Goal: Book appointment/travel/reservation

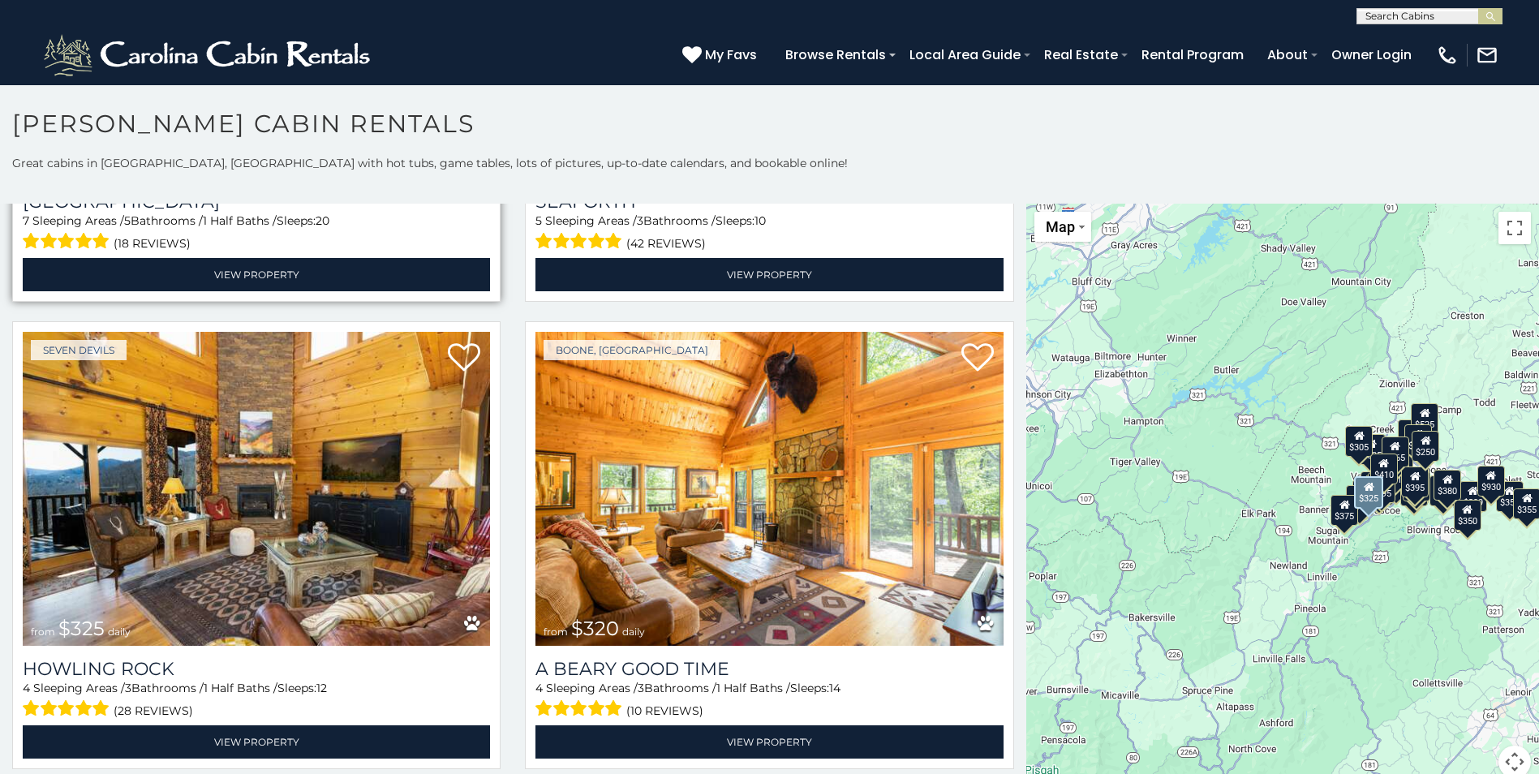
scroll to position [6002, 0]
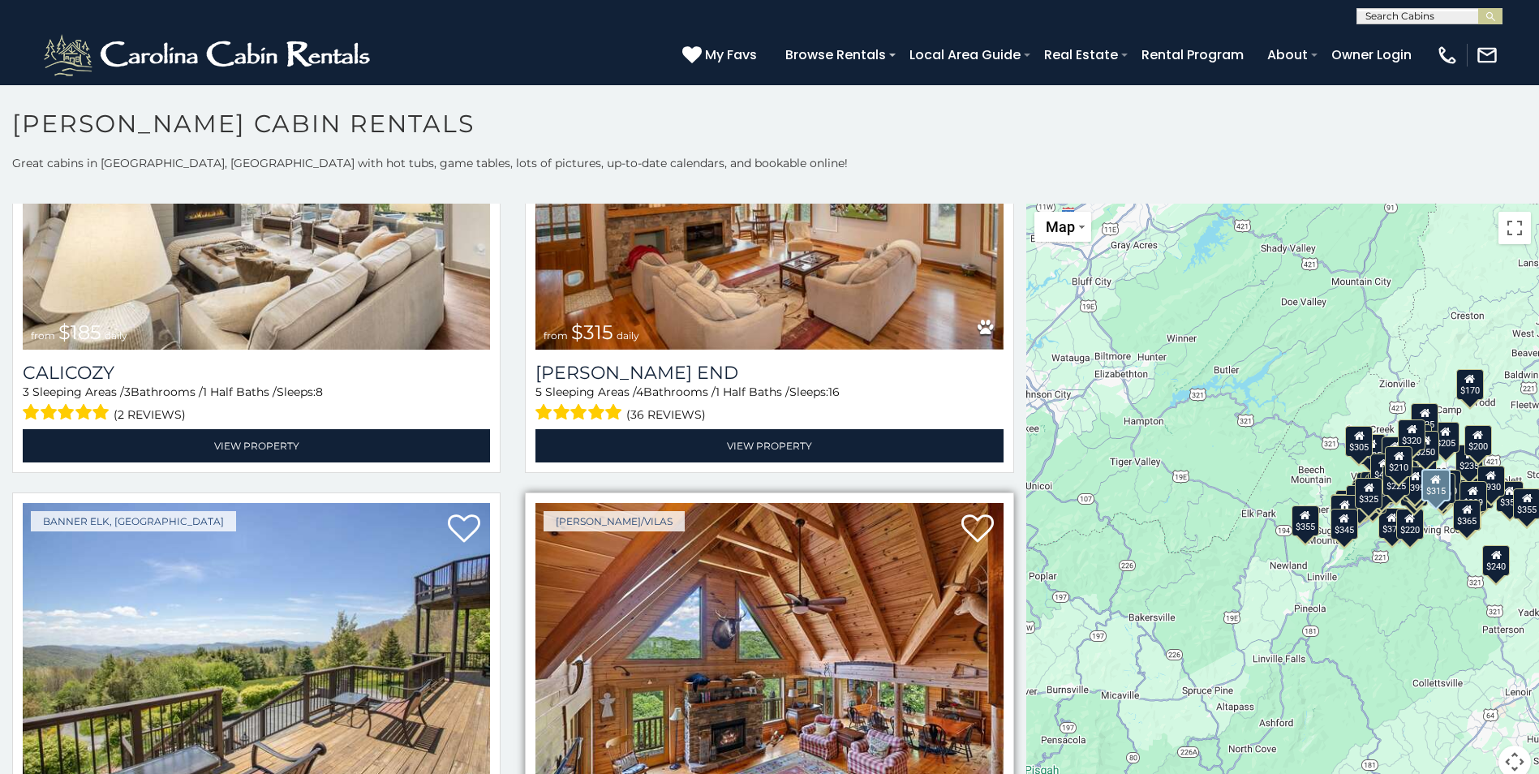
scroll to position [8239, 0]
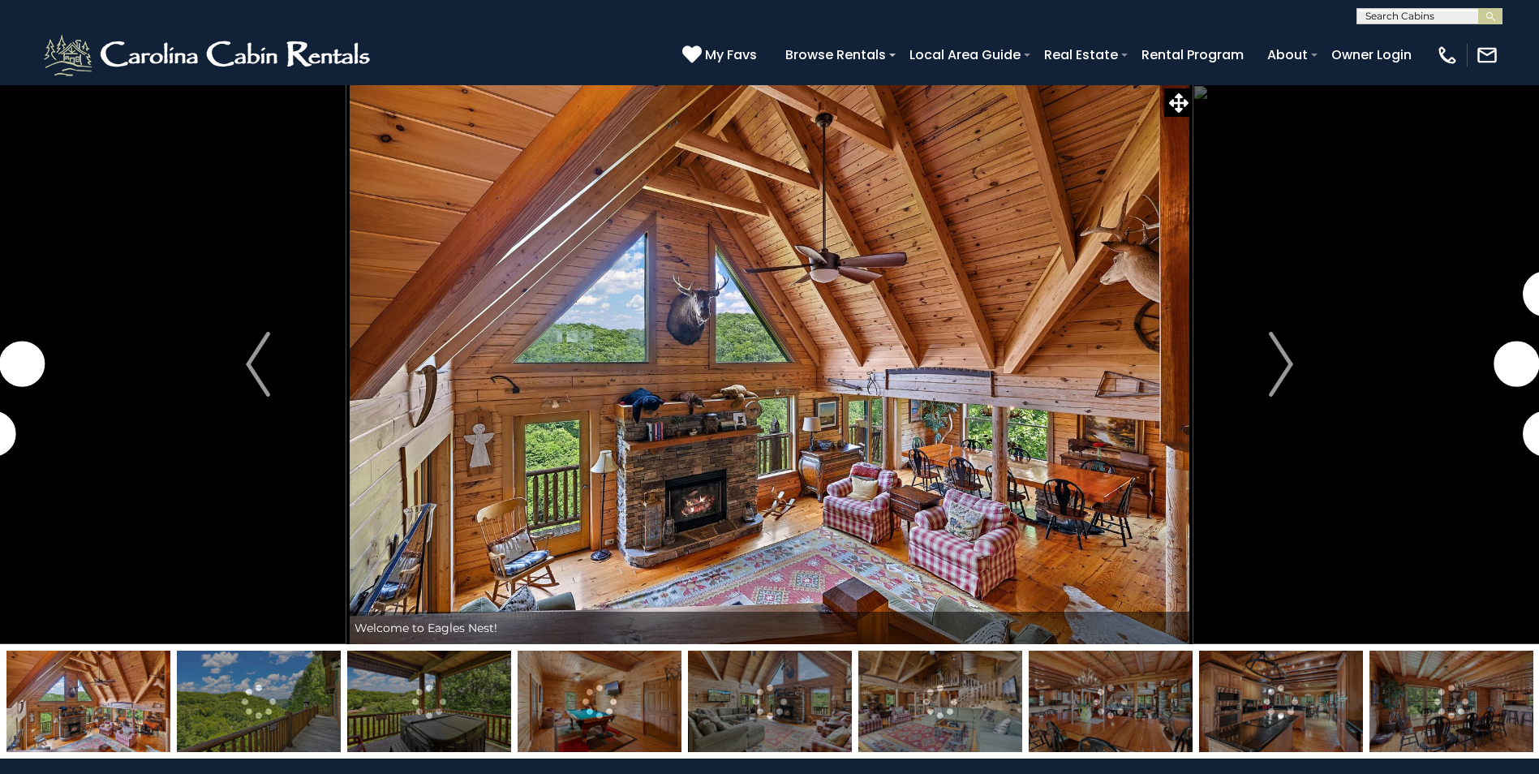
click at [1281, 363] on img "Next" at bounding box center [1281, 364] width 24 height 65
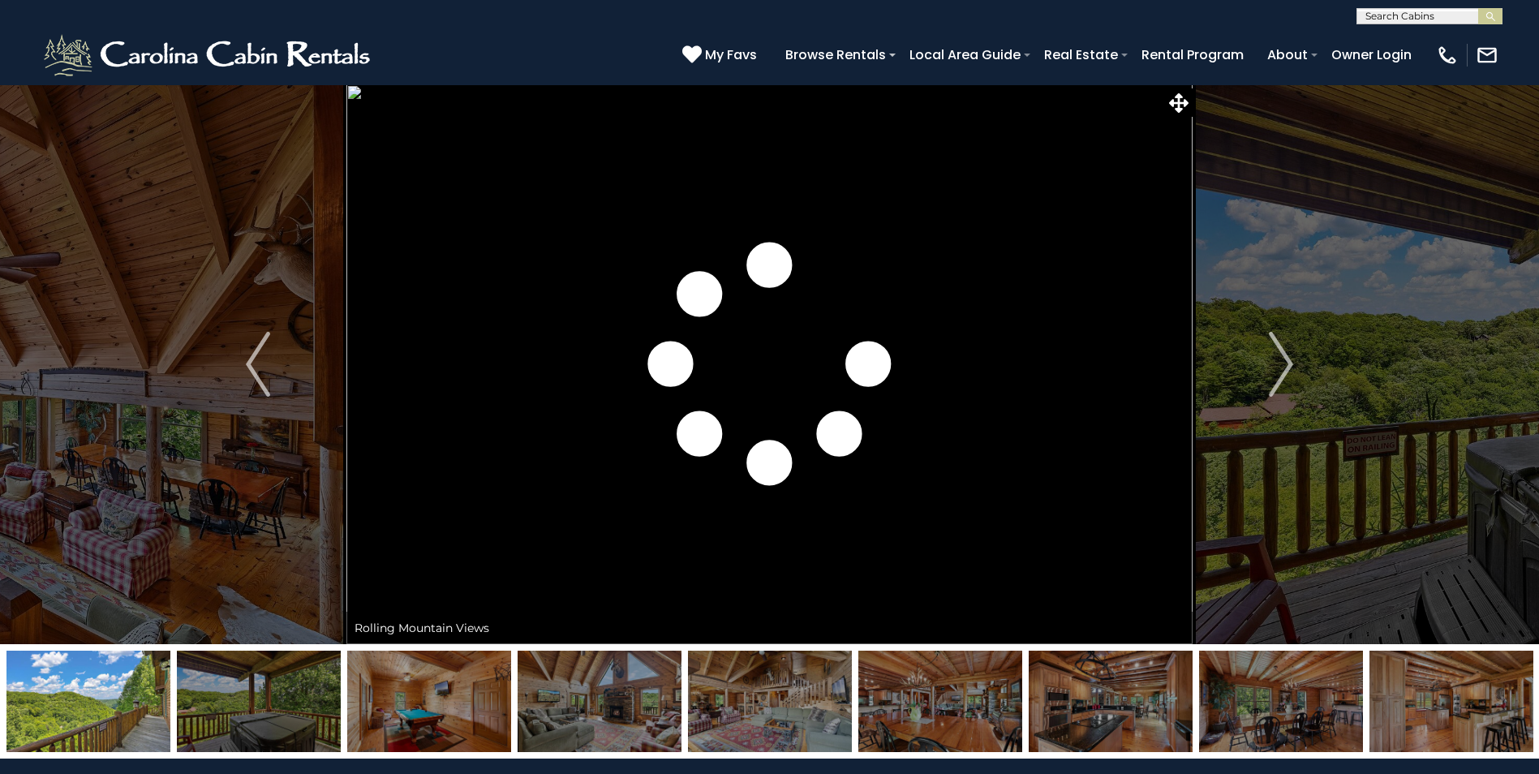
click at [1281, 363] on img "Next" at bounding box center [1281, 364] width 24 height 65
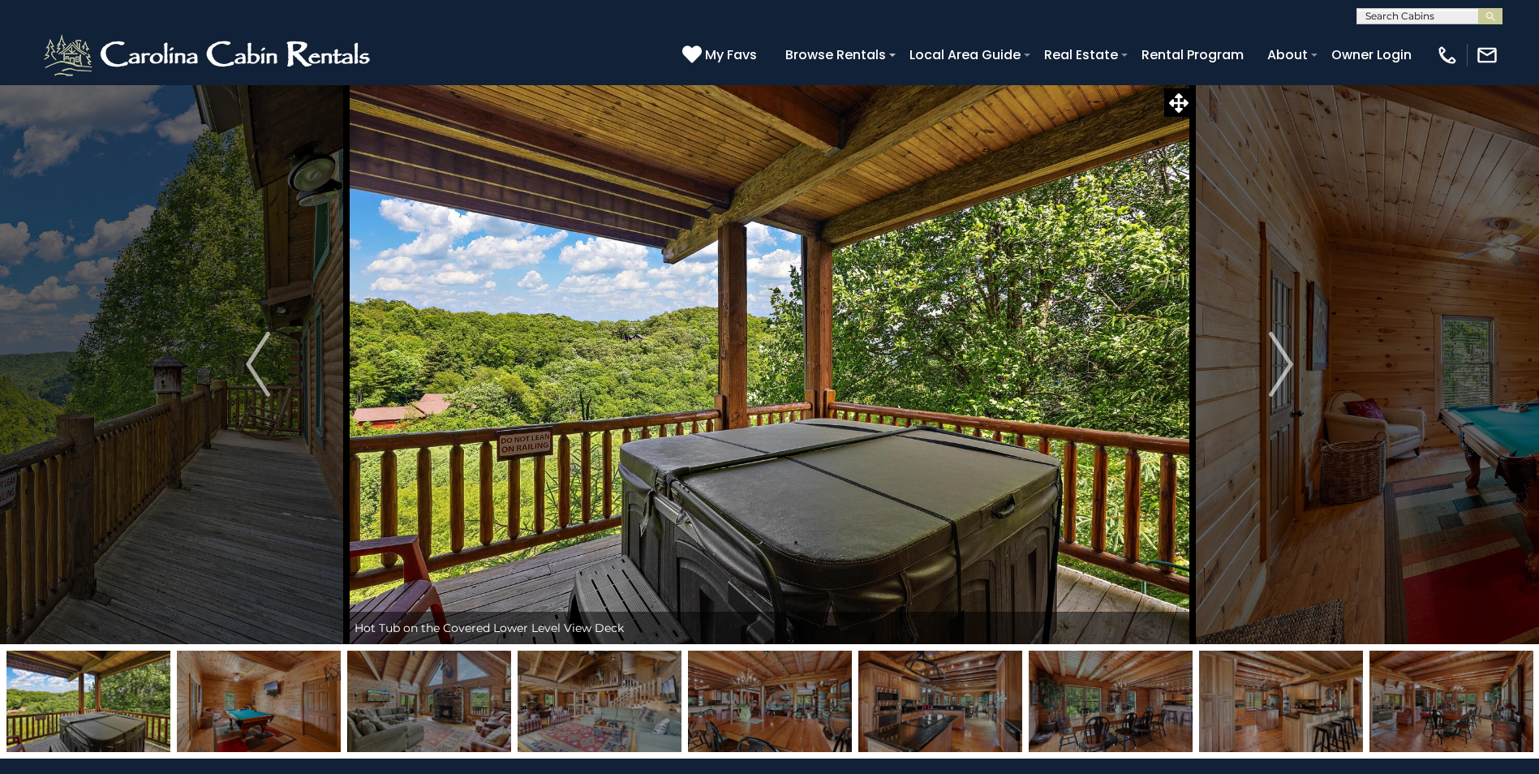
click at [1281, 363] on img "Next" at bounding box center [1281, 364] width 24 height 65
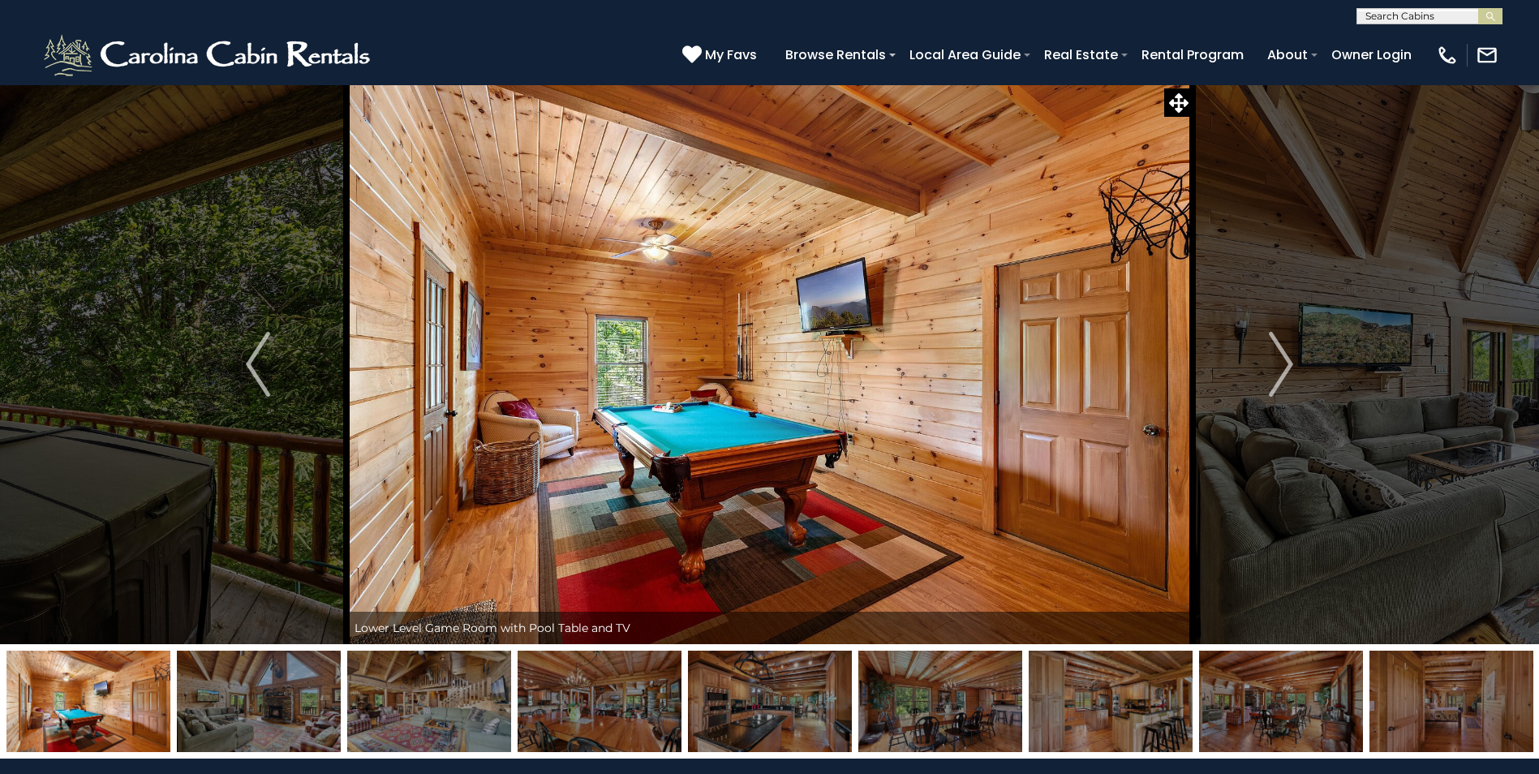
click at [1281, 363] on img "Next" at bounding box center [1281, 364] width 24 height 65
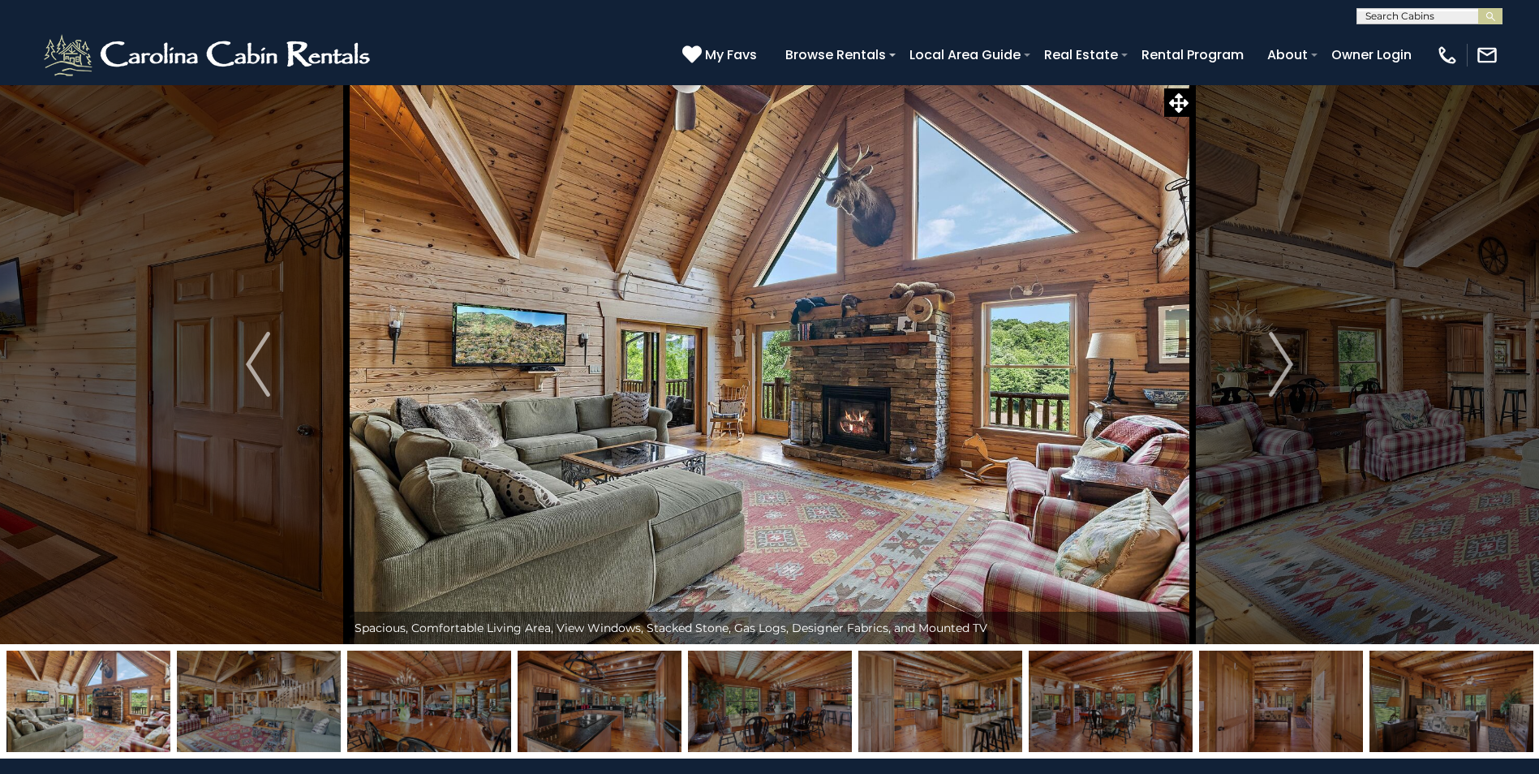
click at [1281, 363] on img "Next" at bounding box center [1281, 364] width 24 height 65
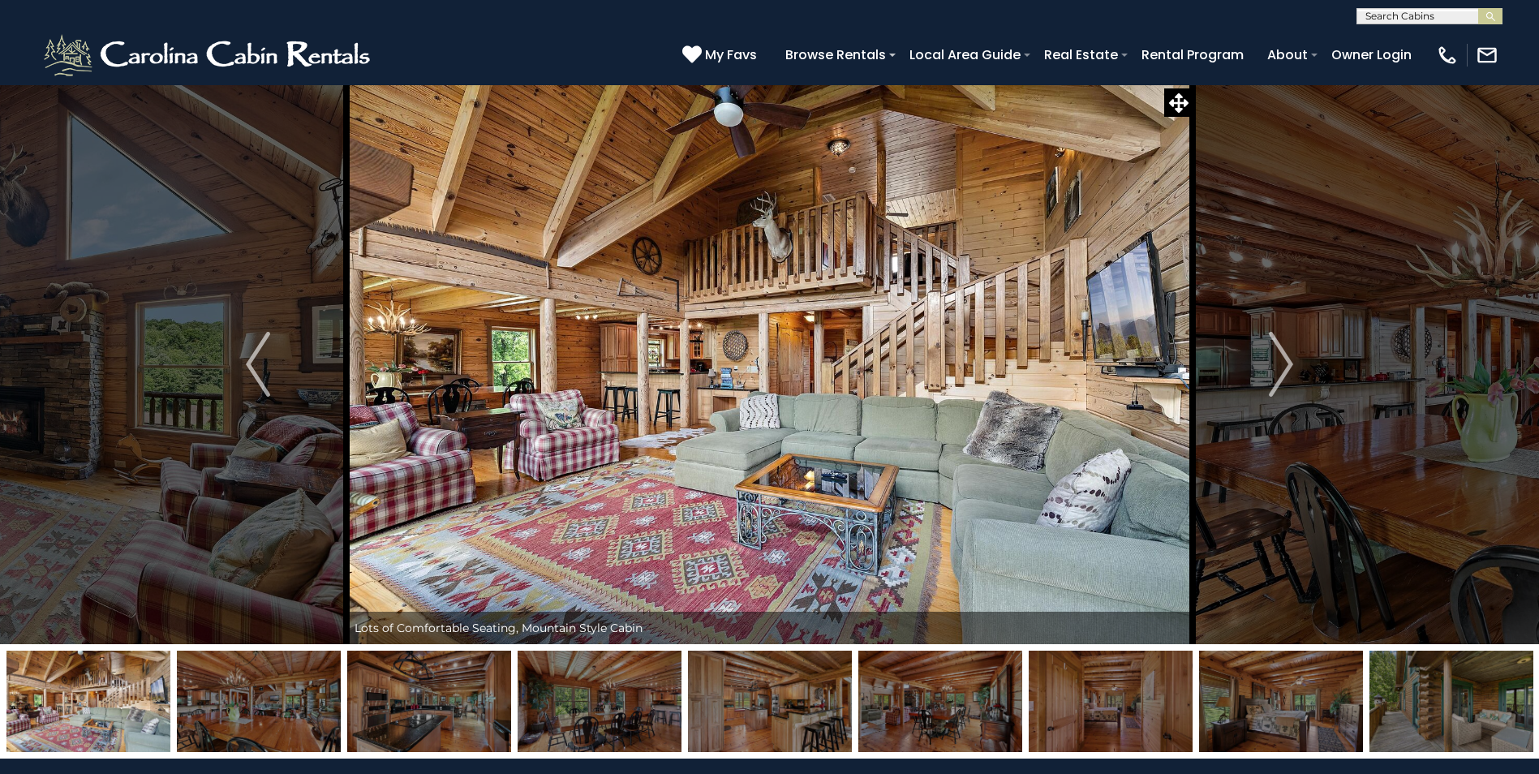
click at [1281, 363] on img "Next" at bounding box center [1281, 364] width 24 height 65
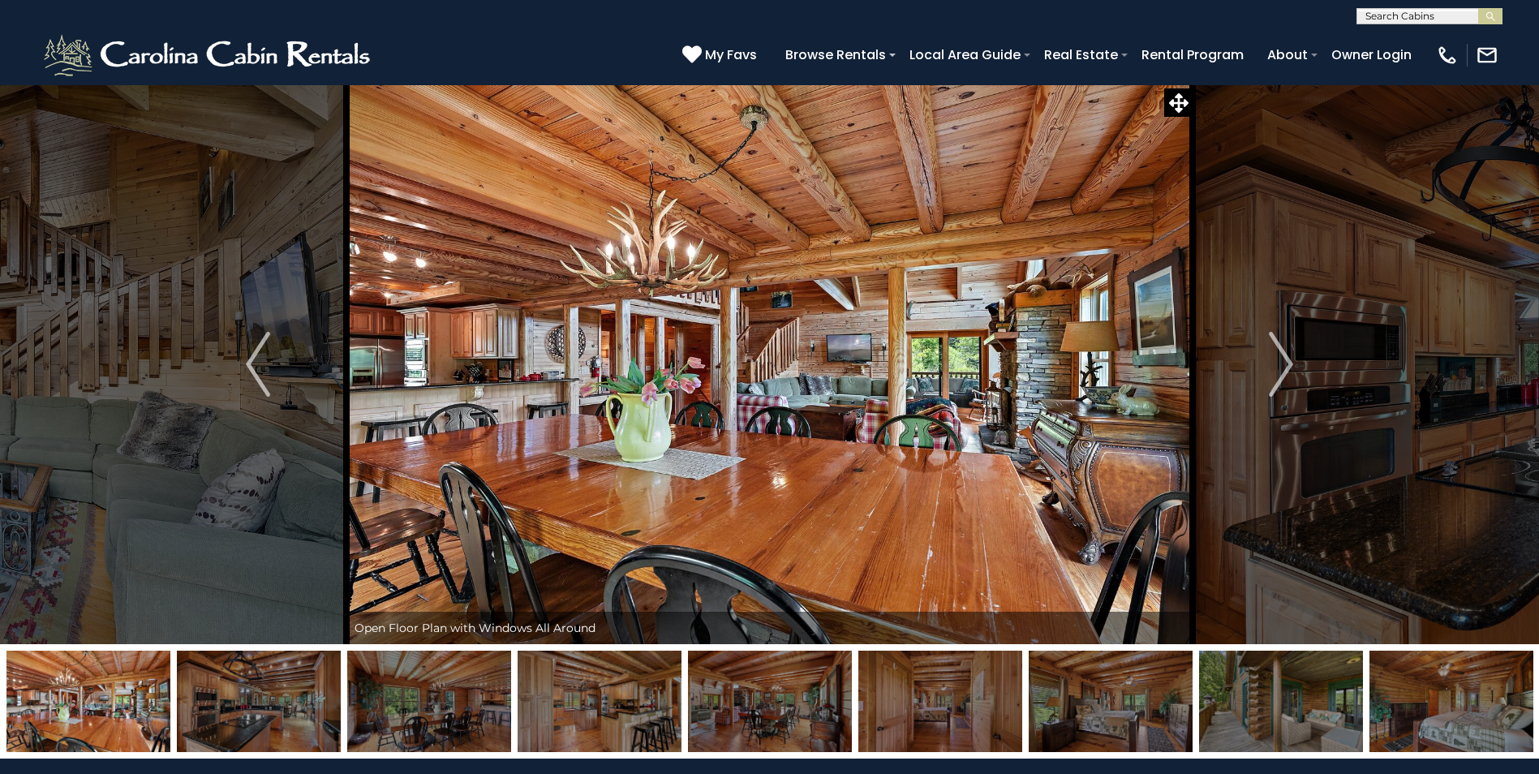
click at [1281, 363] on img "Next" at bounding box center [1281, 364] width 24 height 65
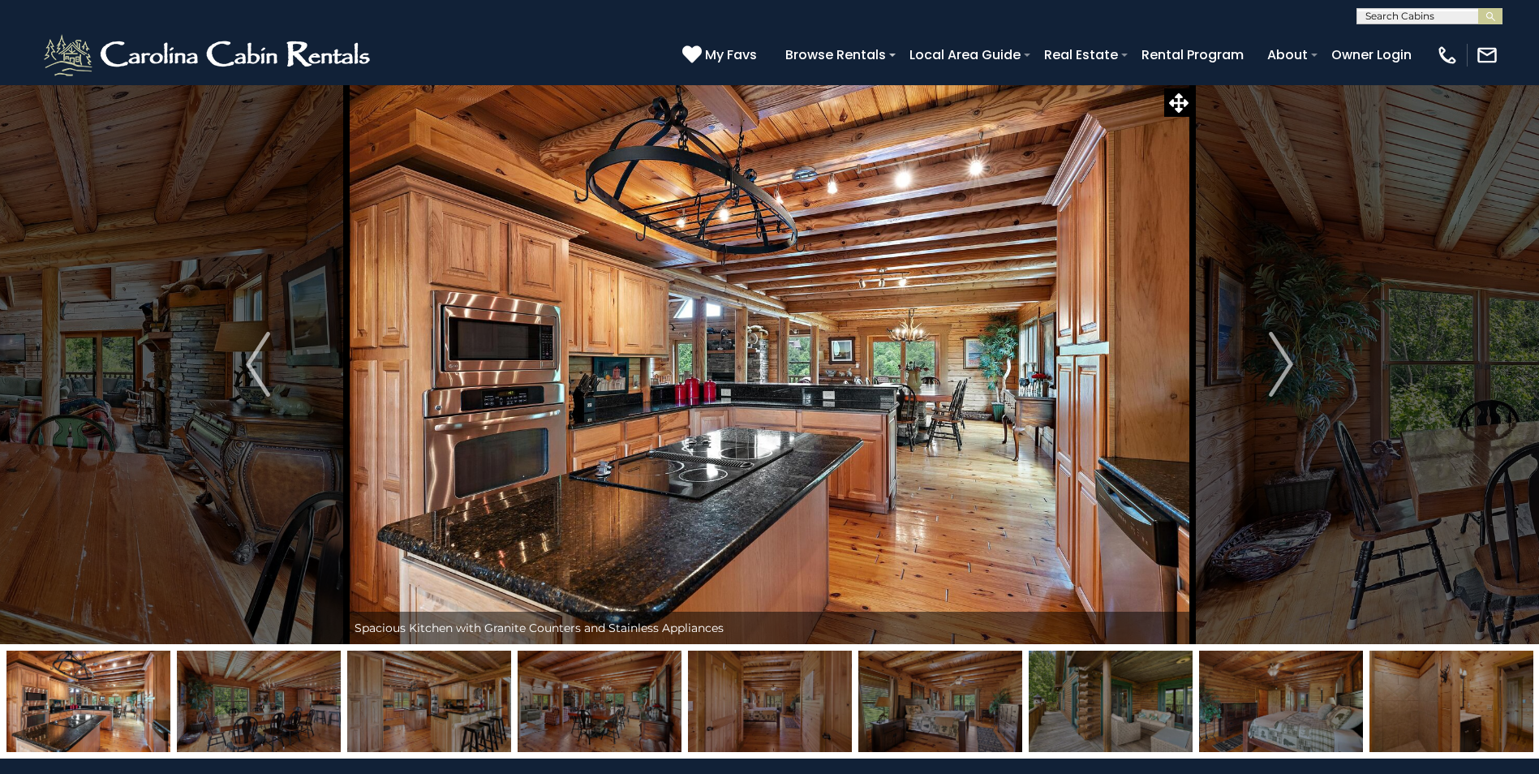
click at [1281, 363] on img "Next" at bounding box center [1281, 364] width 24 height 65
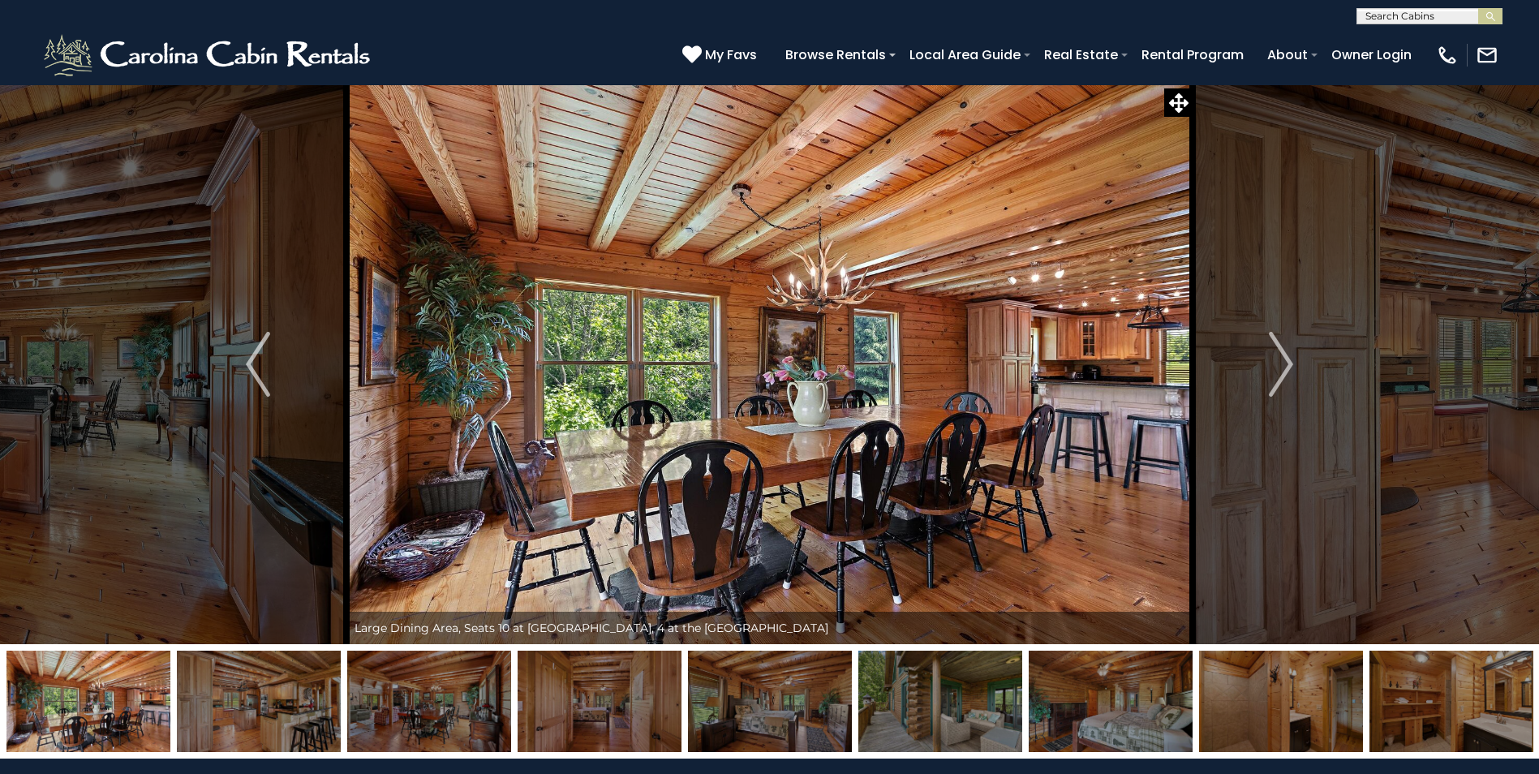
click at [1281, 363] on img "Next" at bounding box center [1281, 364] width 24 height 65
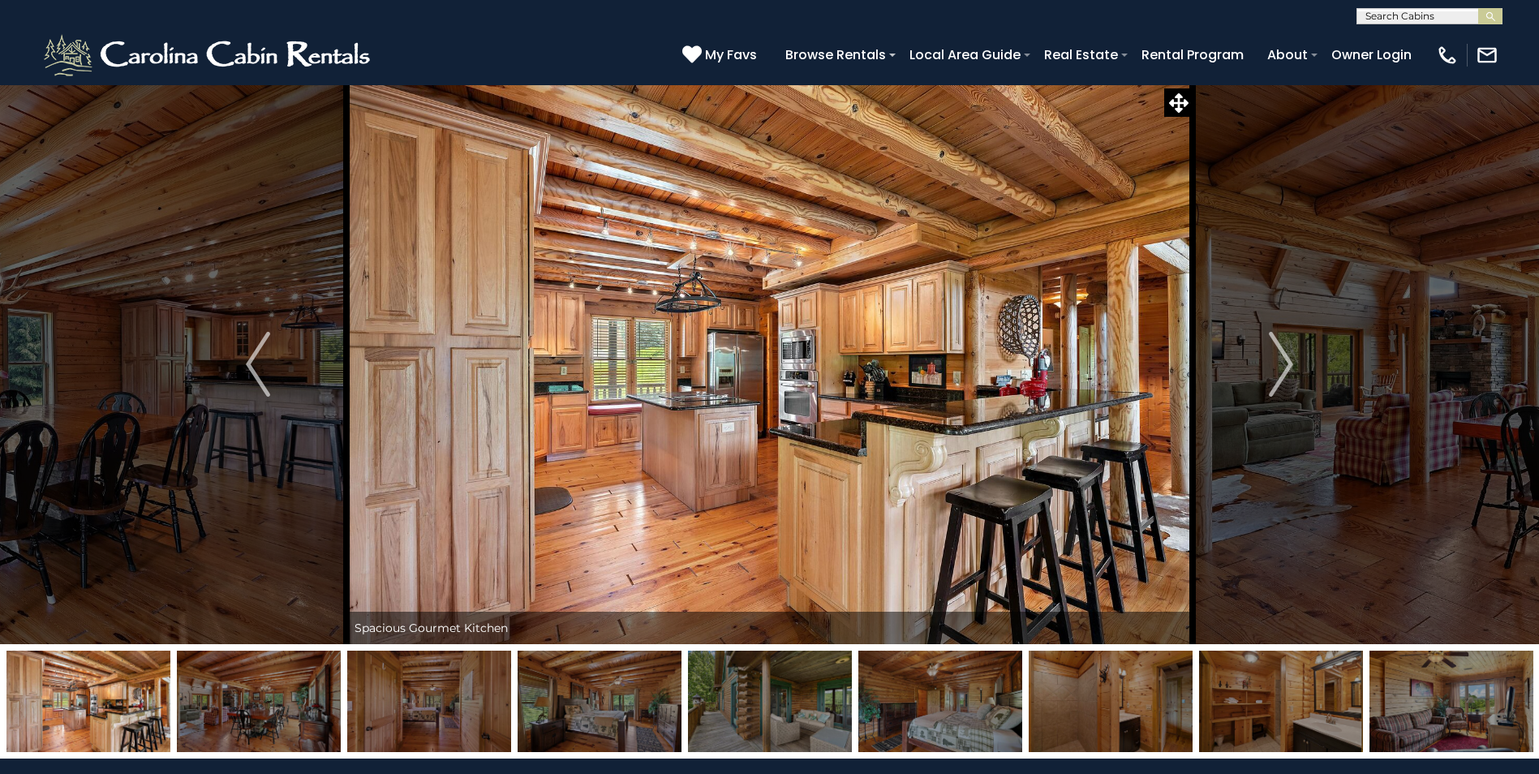
click at [1281, 363] on img "Next" at bounding box center [1281, 364] width 24 height 65
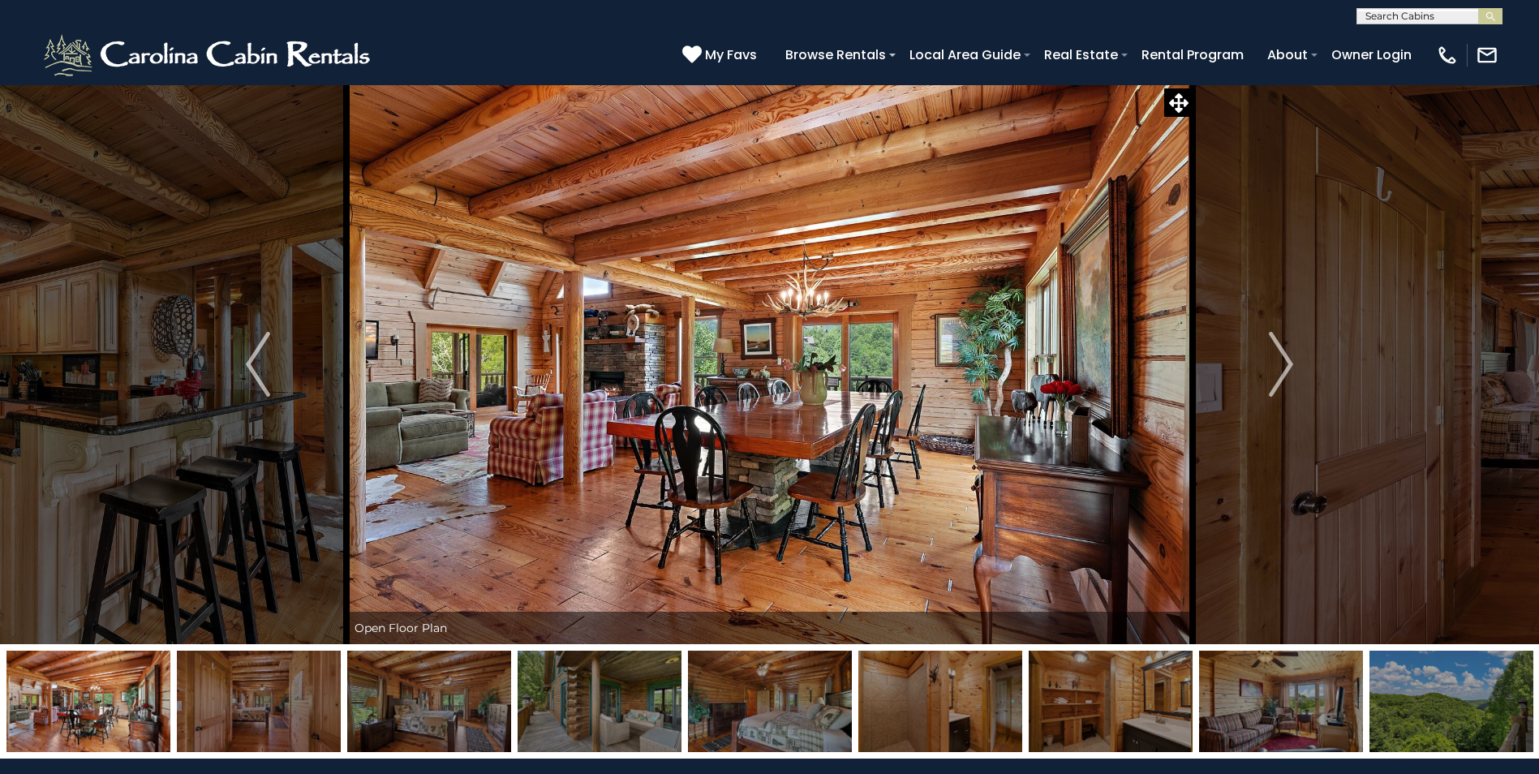
click at [1281, 363] on img "Next" at bounding box center [1281, 364] width 24 height 65
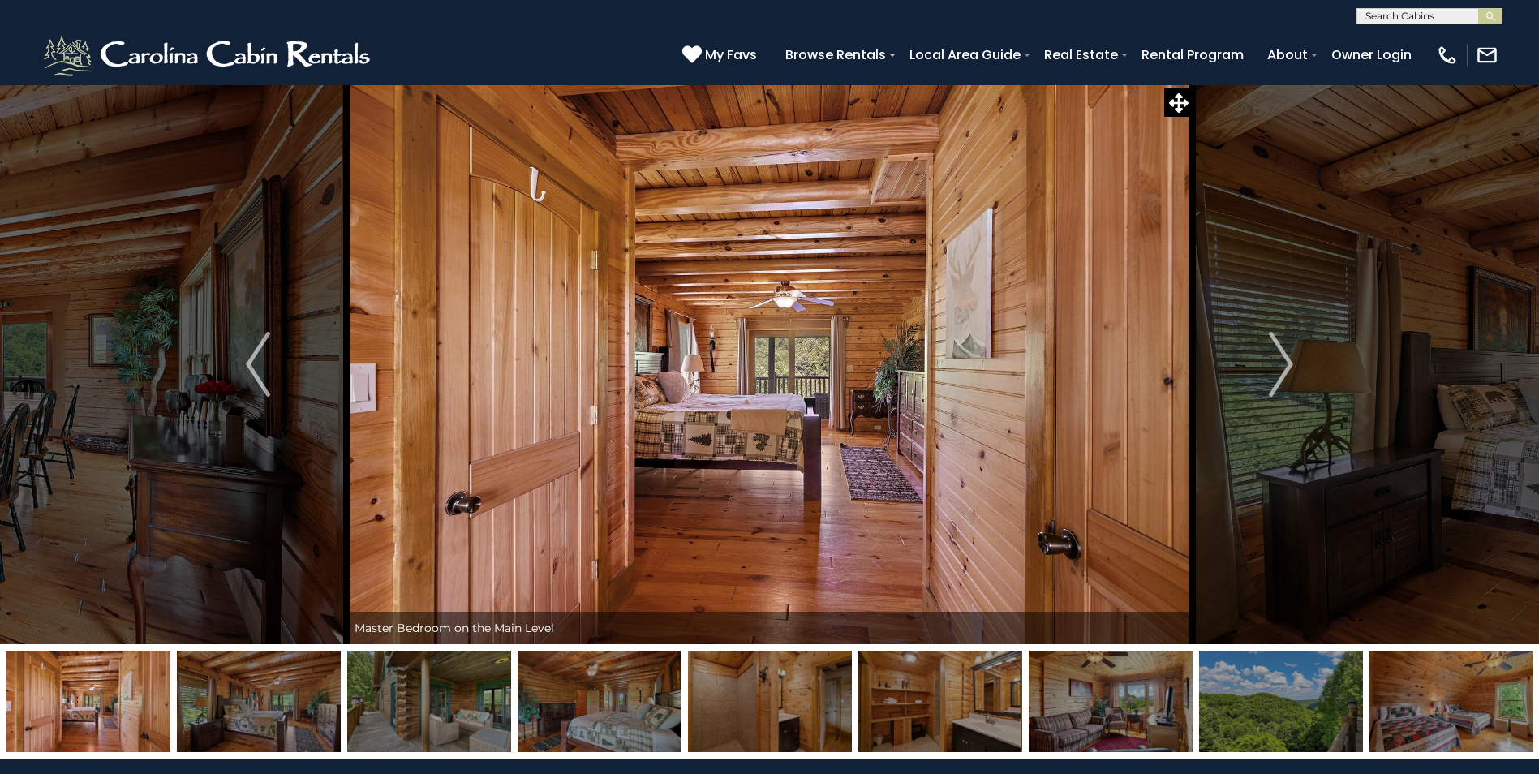
click at [1281, 363] on img "Next" at bounding box center [1281, 364] width 24 height 65
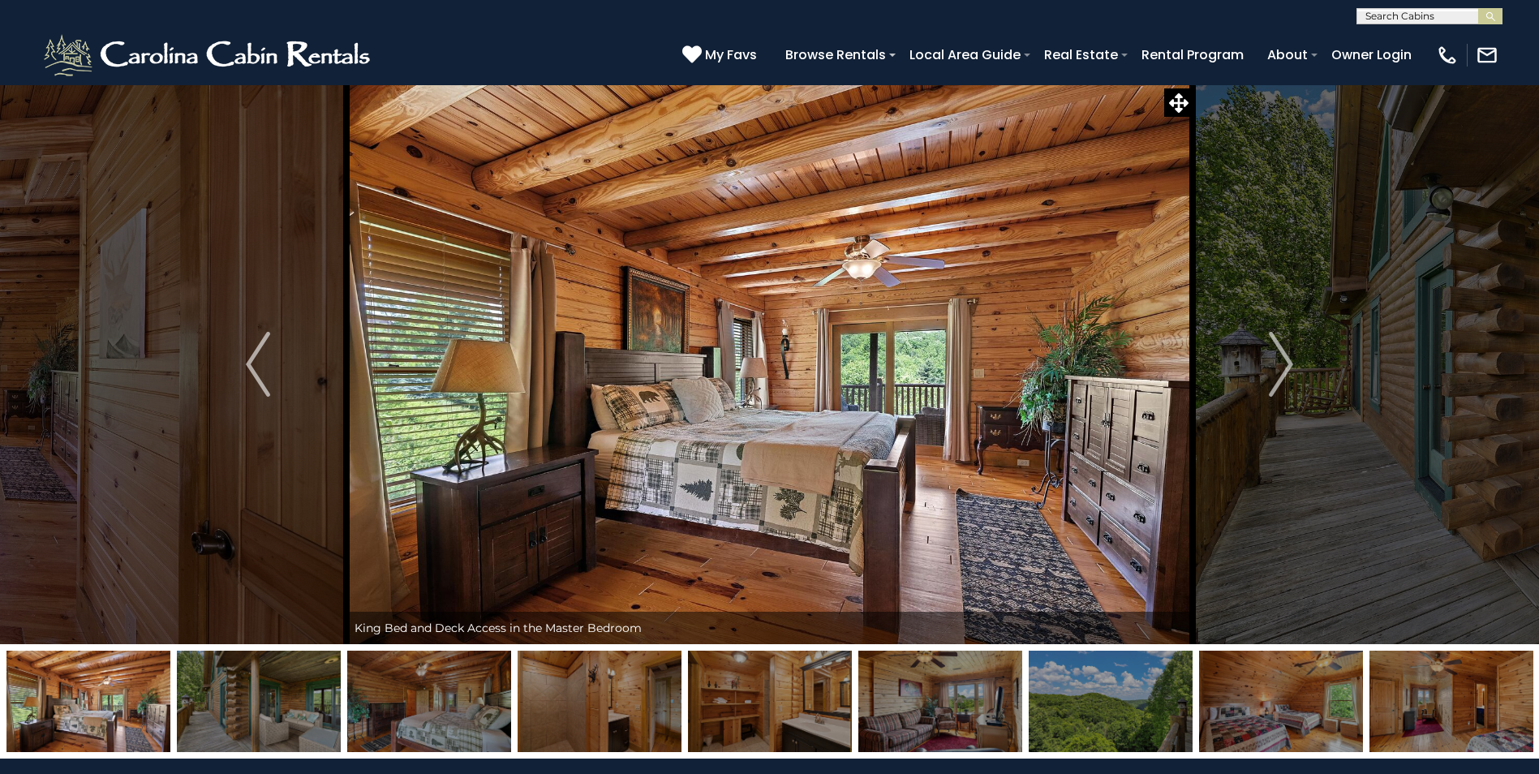
click at [1281, 363] on img "Next" at bounding box center [1281, 364] width 24 height 65
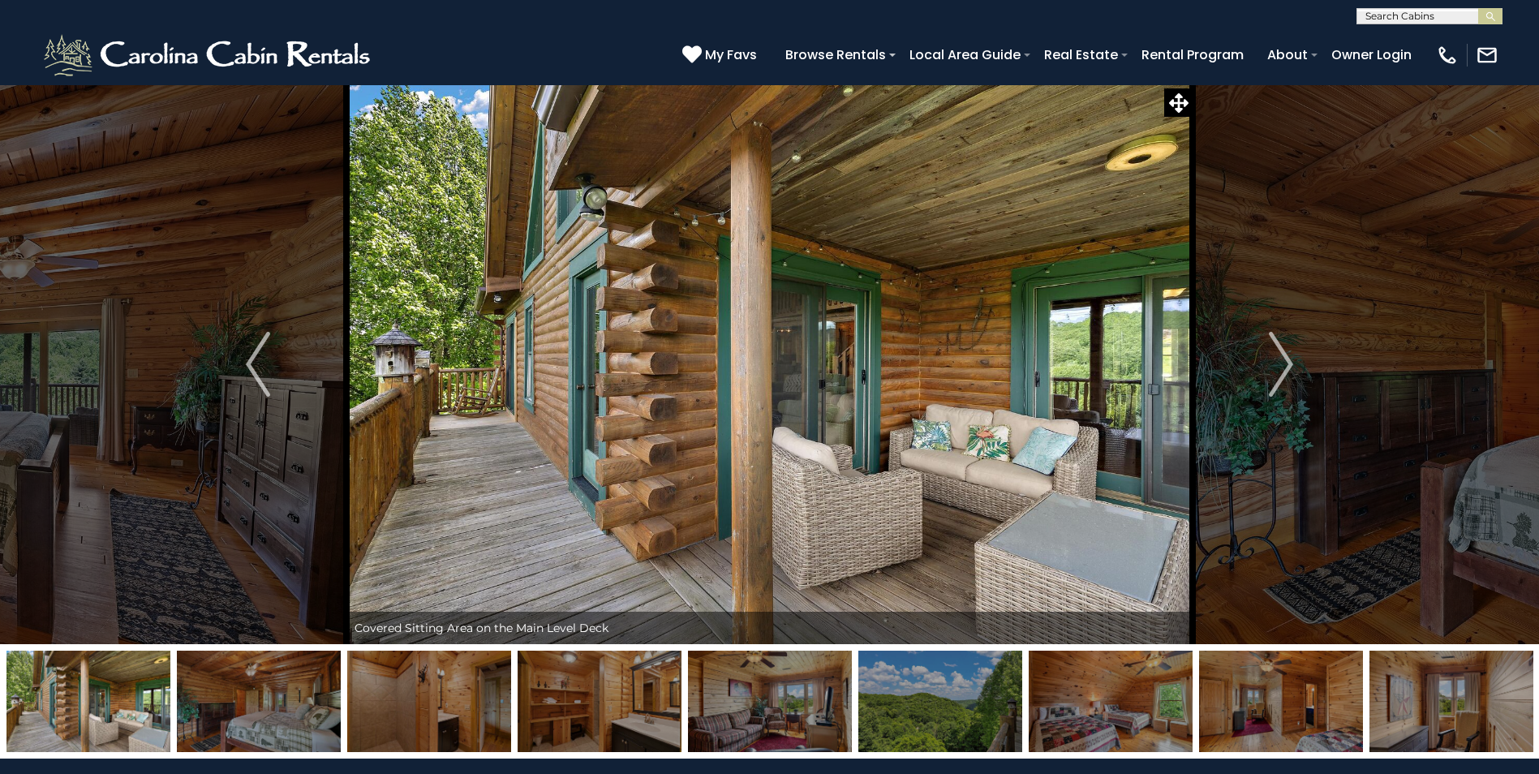
click at [1281, 363] on img "Next" at bounding box center [1281, 364] width 24 height 65
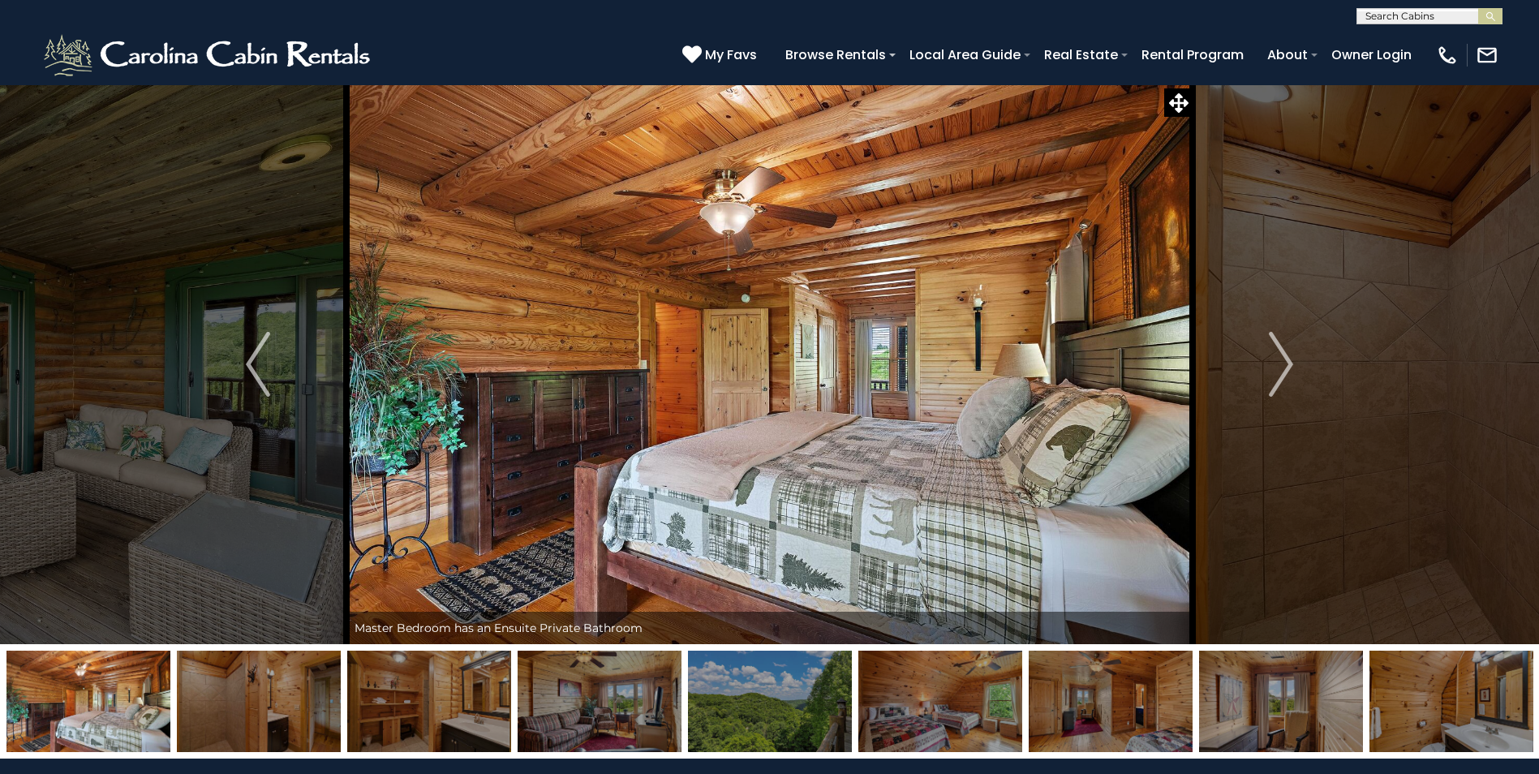
click at [1281, 363] on img "Next" at bounding box center [1281, 364] width 24 height 65
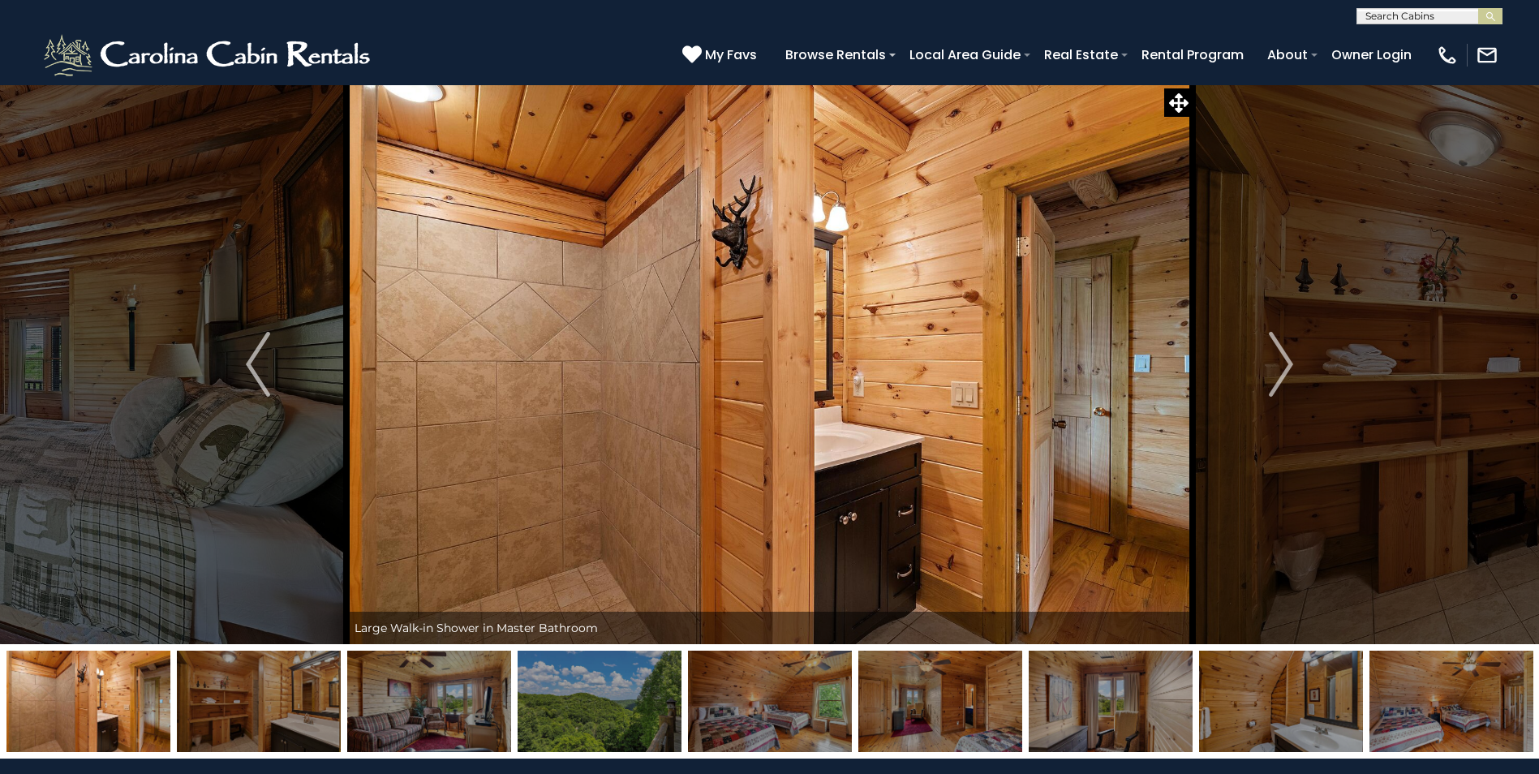
click at [1281, 363] on img "Next" at bounding box center [1281, 364] width 24 height 65
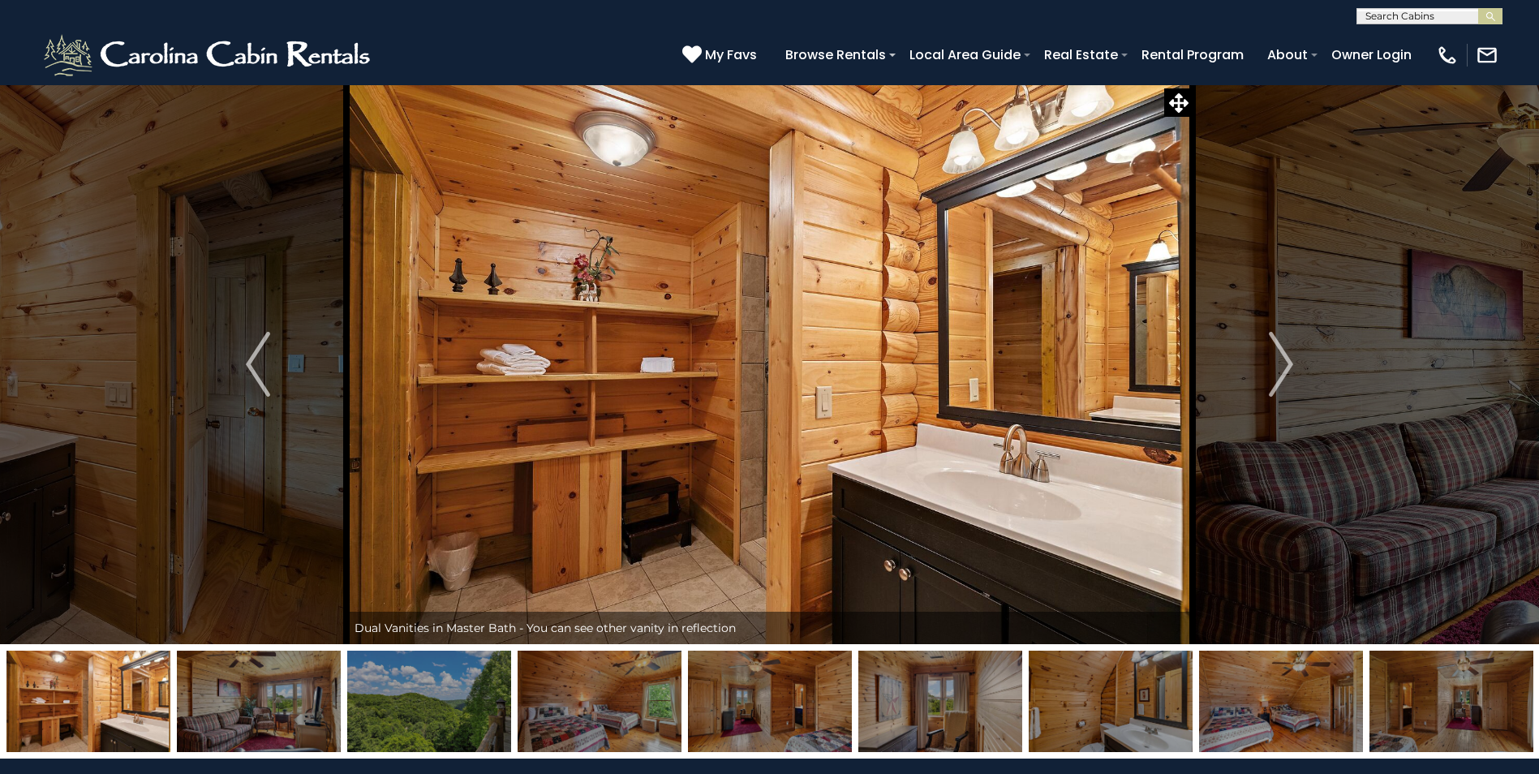
click at [1281, 363] on img "Next" at bounding box center [1281, 364] width 24 height 65
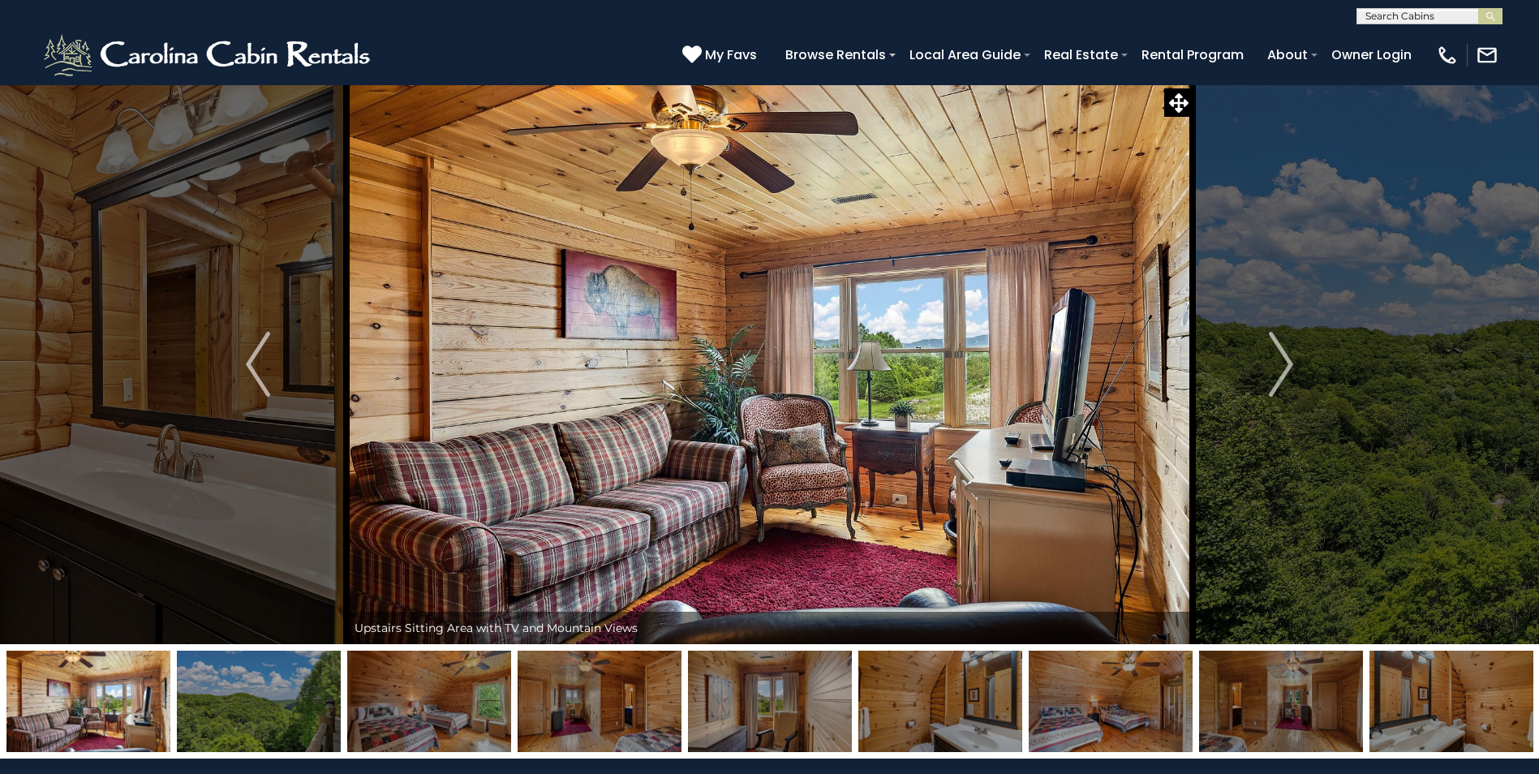
click at [1281, 363] on img "Next" at bounding box center [1281, 364] width 24 height 65
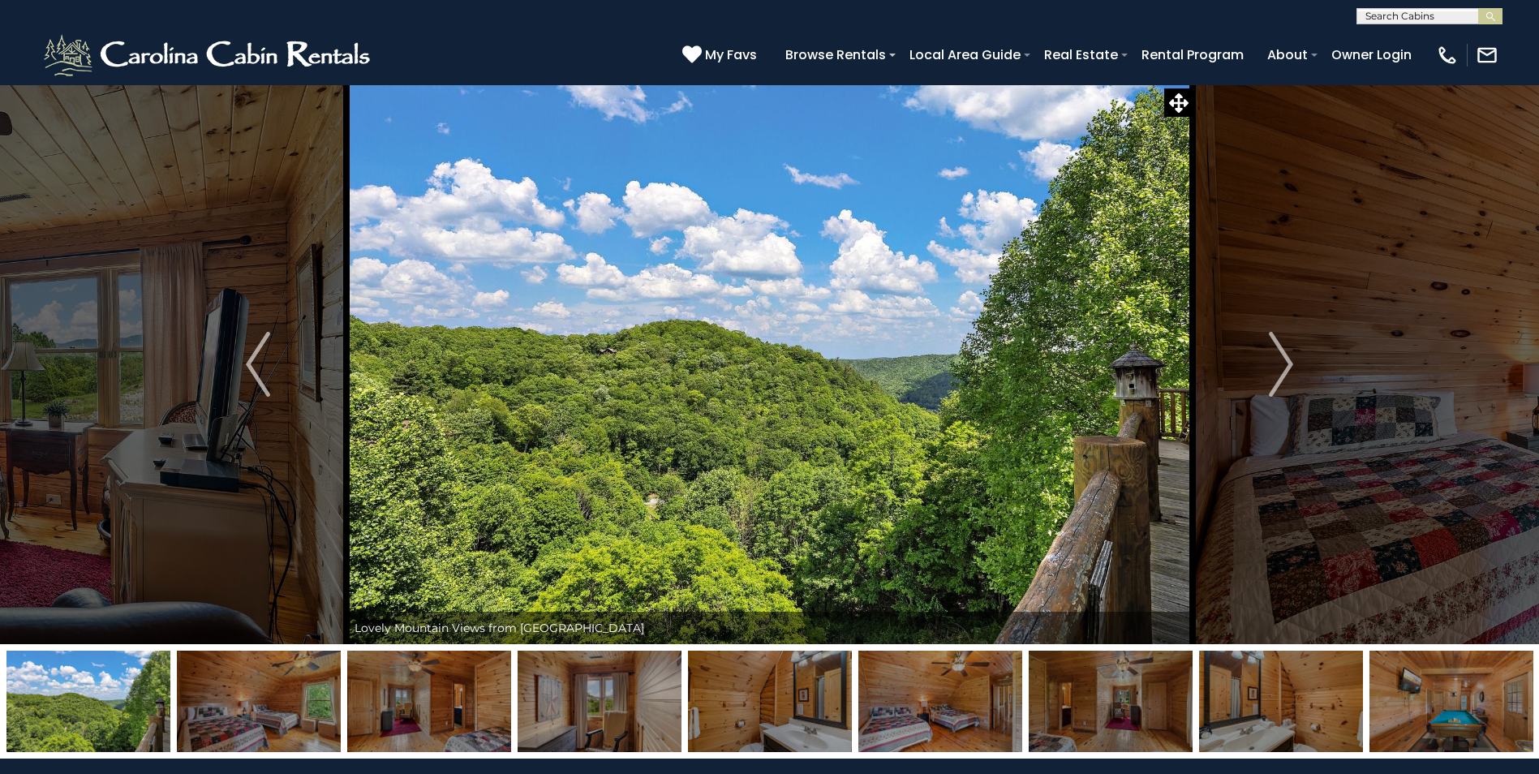
click at [1281, 363] on img "Next" at bounding box center [1281, 364] width 24 height 65
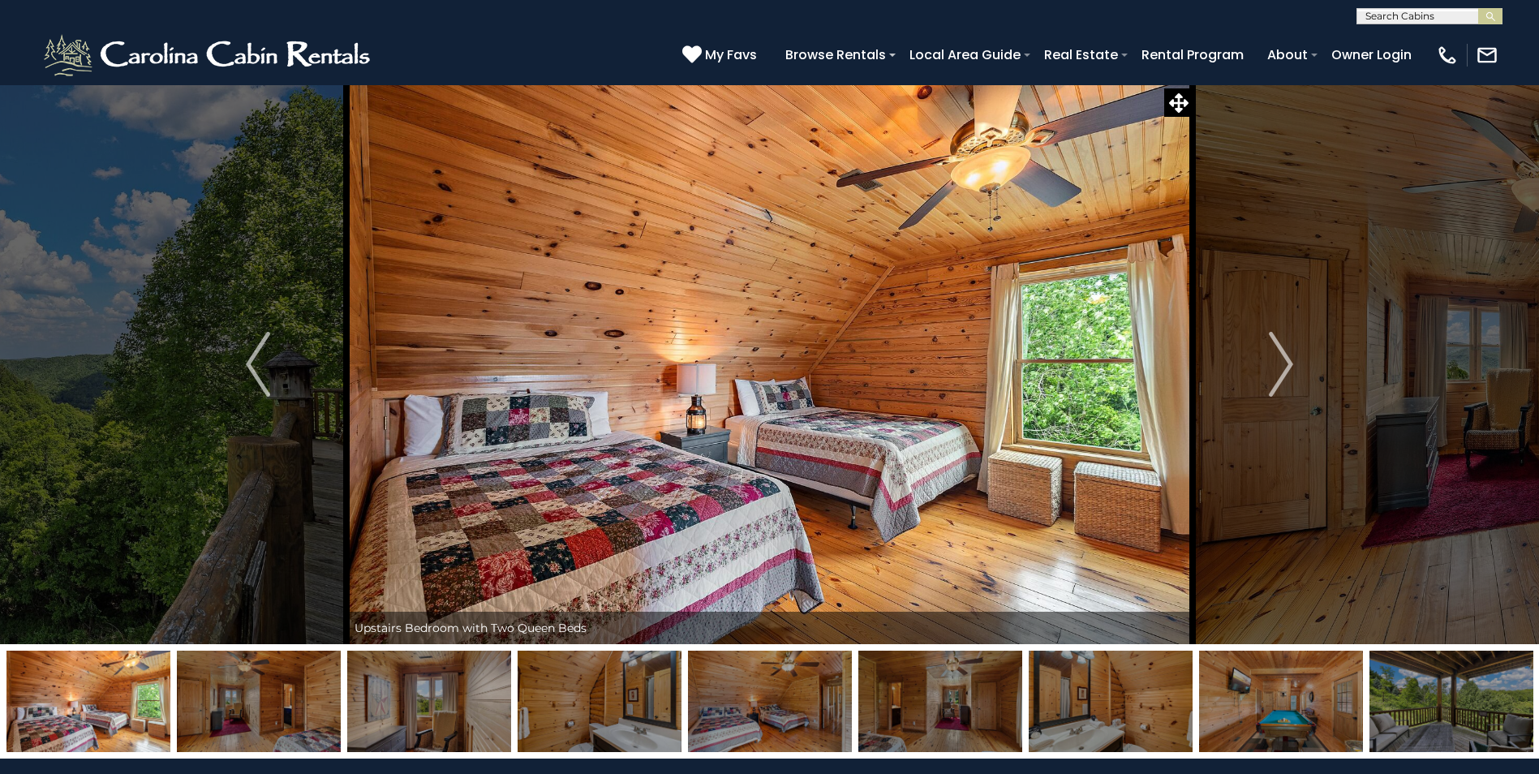
click at [1281, 363] on img "Next" at bounding box center [1281, 364] width 24 height 65
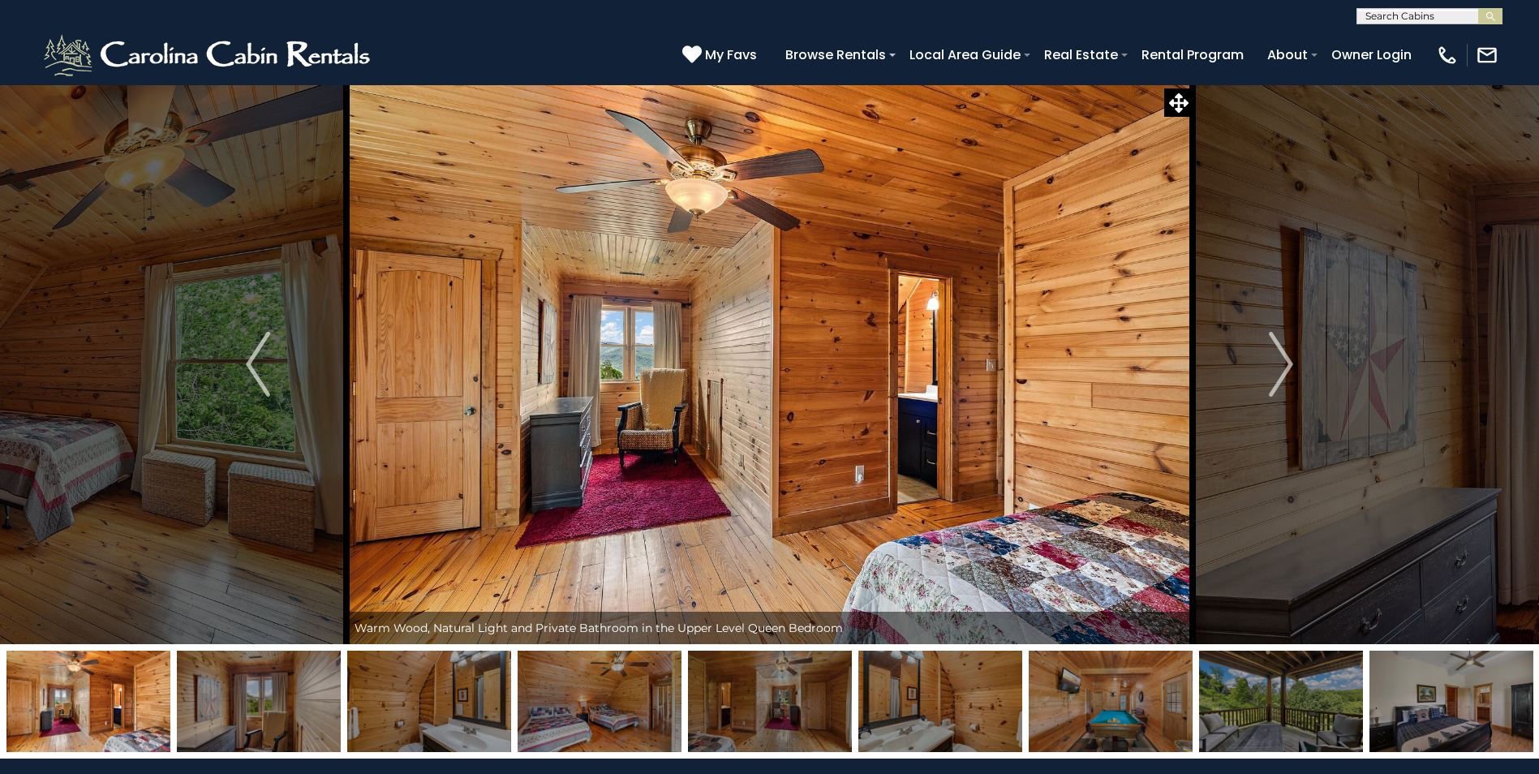
click at [1281, 363] on img "Next" at bounding box center [1281, 364] width 24 height 65
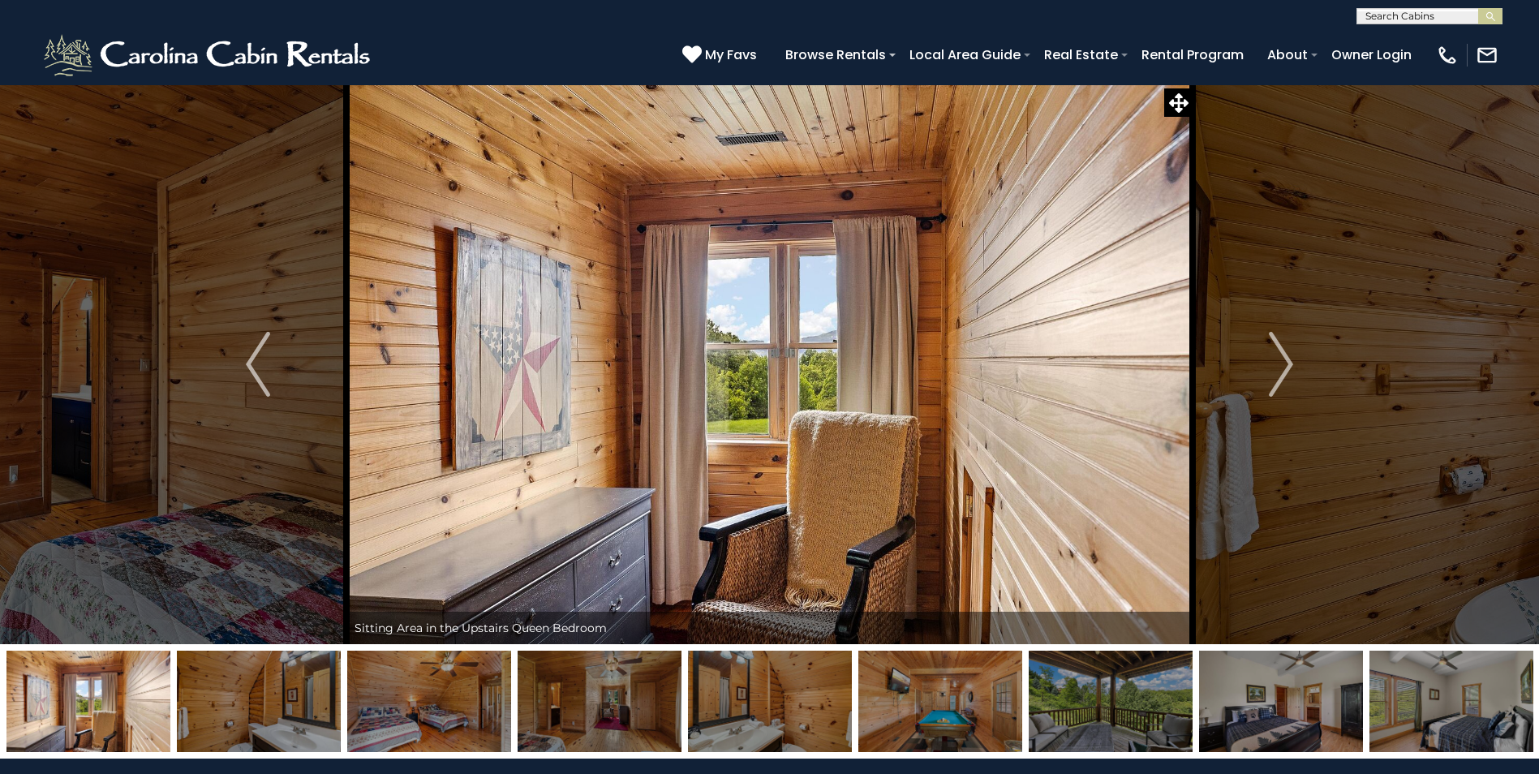
click at [1281, 363] on img "Next" at bounding box center [1281, 364] width 24 height 65
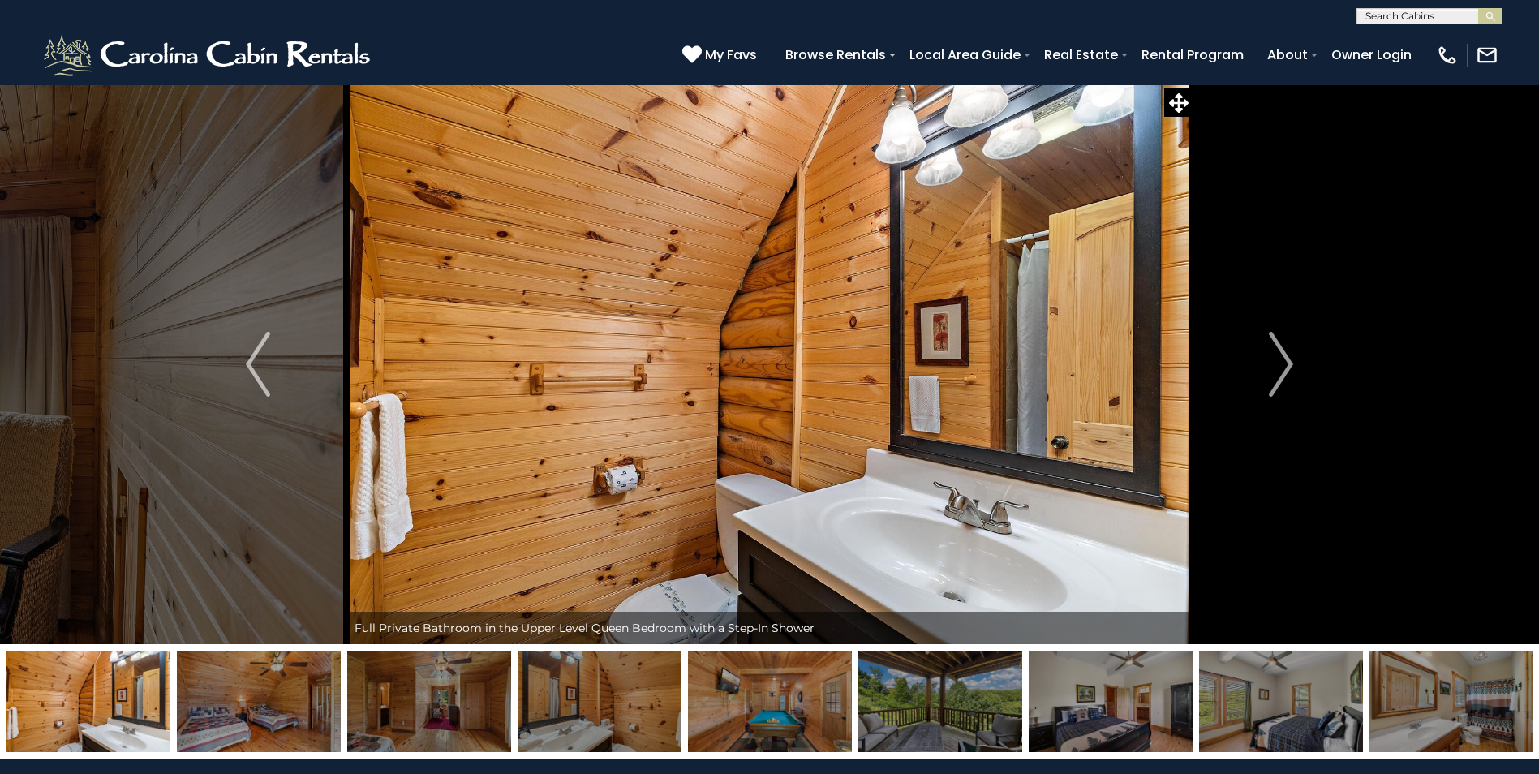
click at [1281, 363] on img "Next" at bounding box center [1281, 364] width 24 height 65
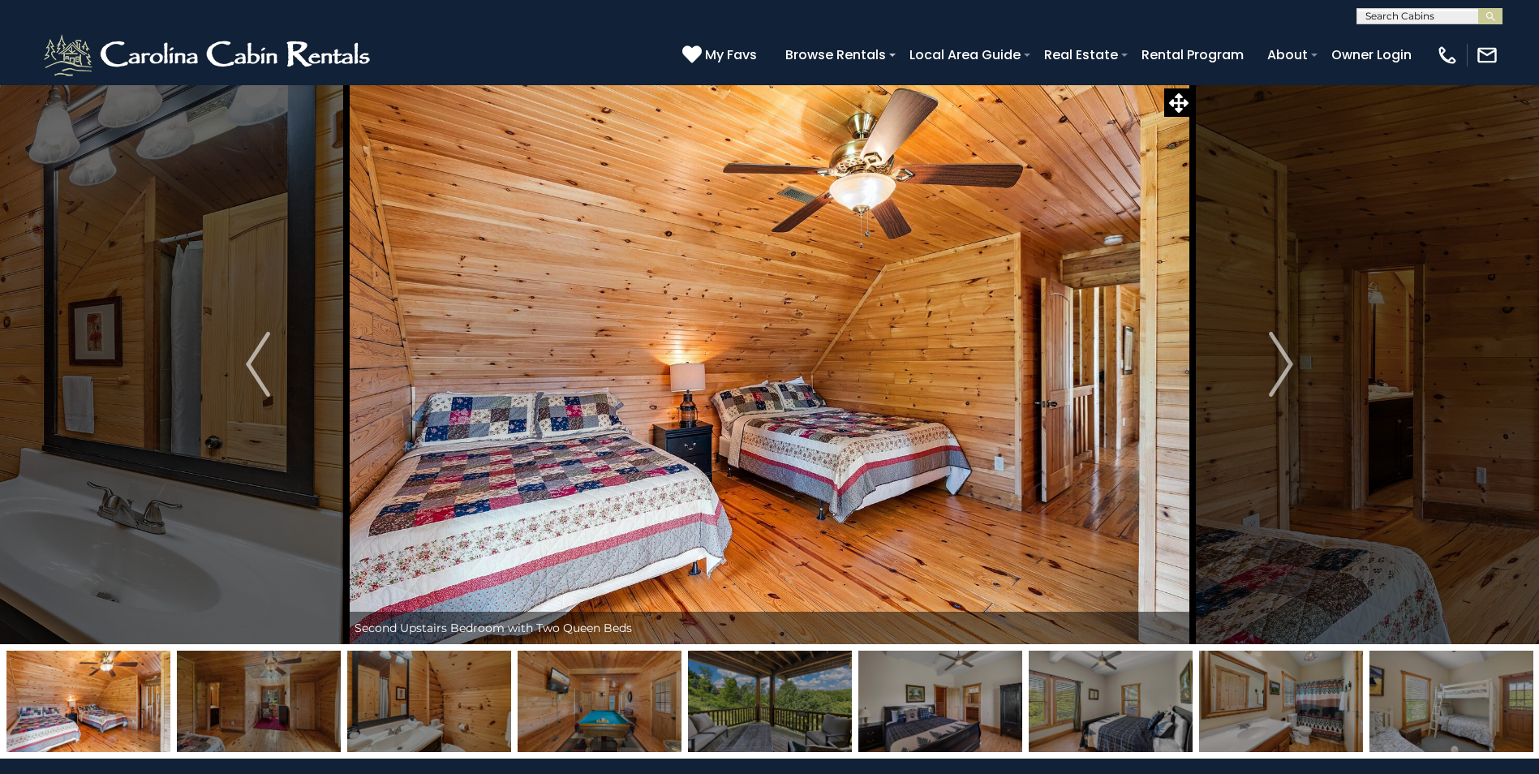
click at [1281, 363] on img "Next" at bounding box center [1281, 364] width 24 height 65
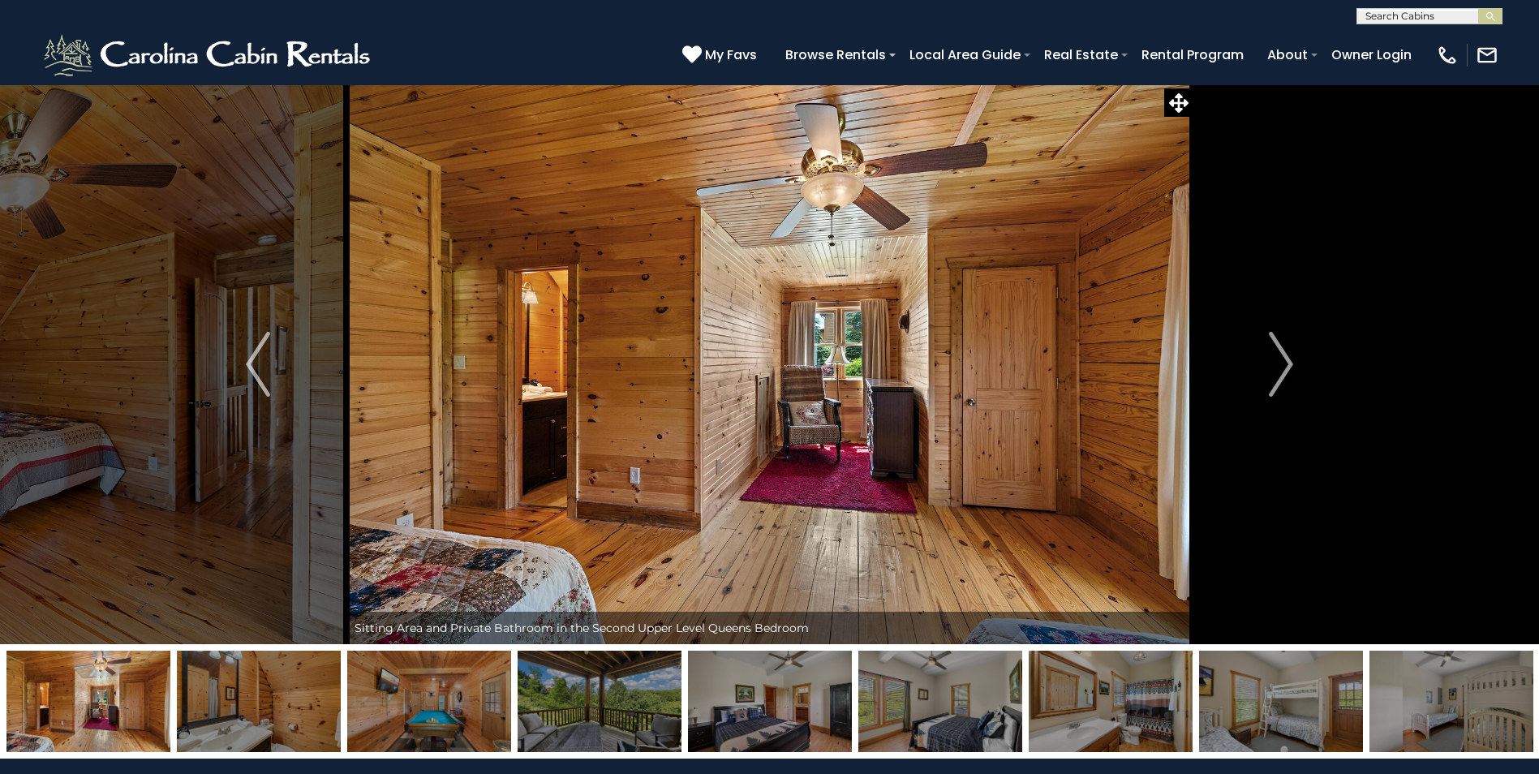
click at [1281, 363] on img "Next" at bounding box center [1281, 364] width 24 height 65
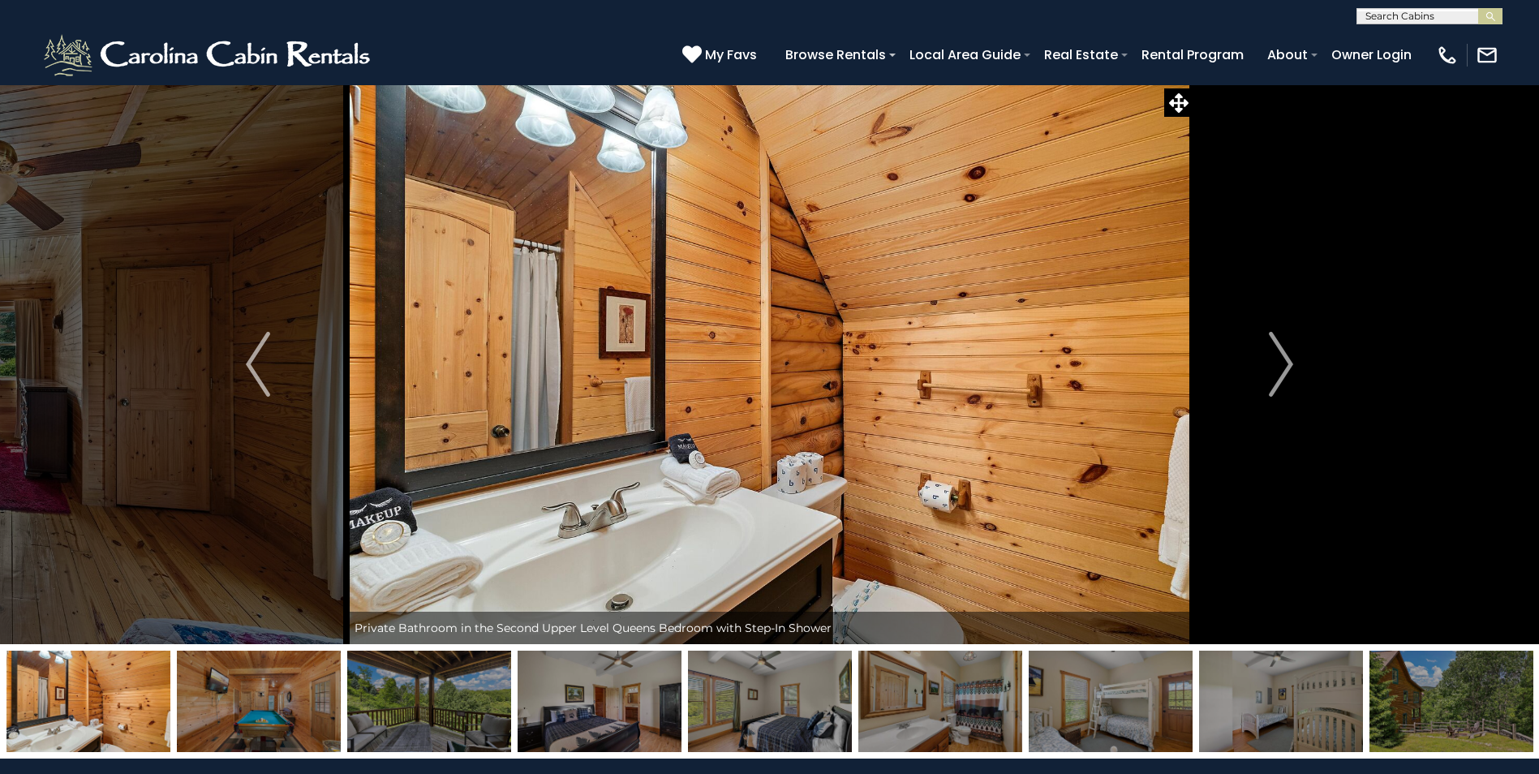
click at [1281, 363] on img "Next" at bounding box center [1281, 364] width 24 height 65
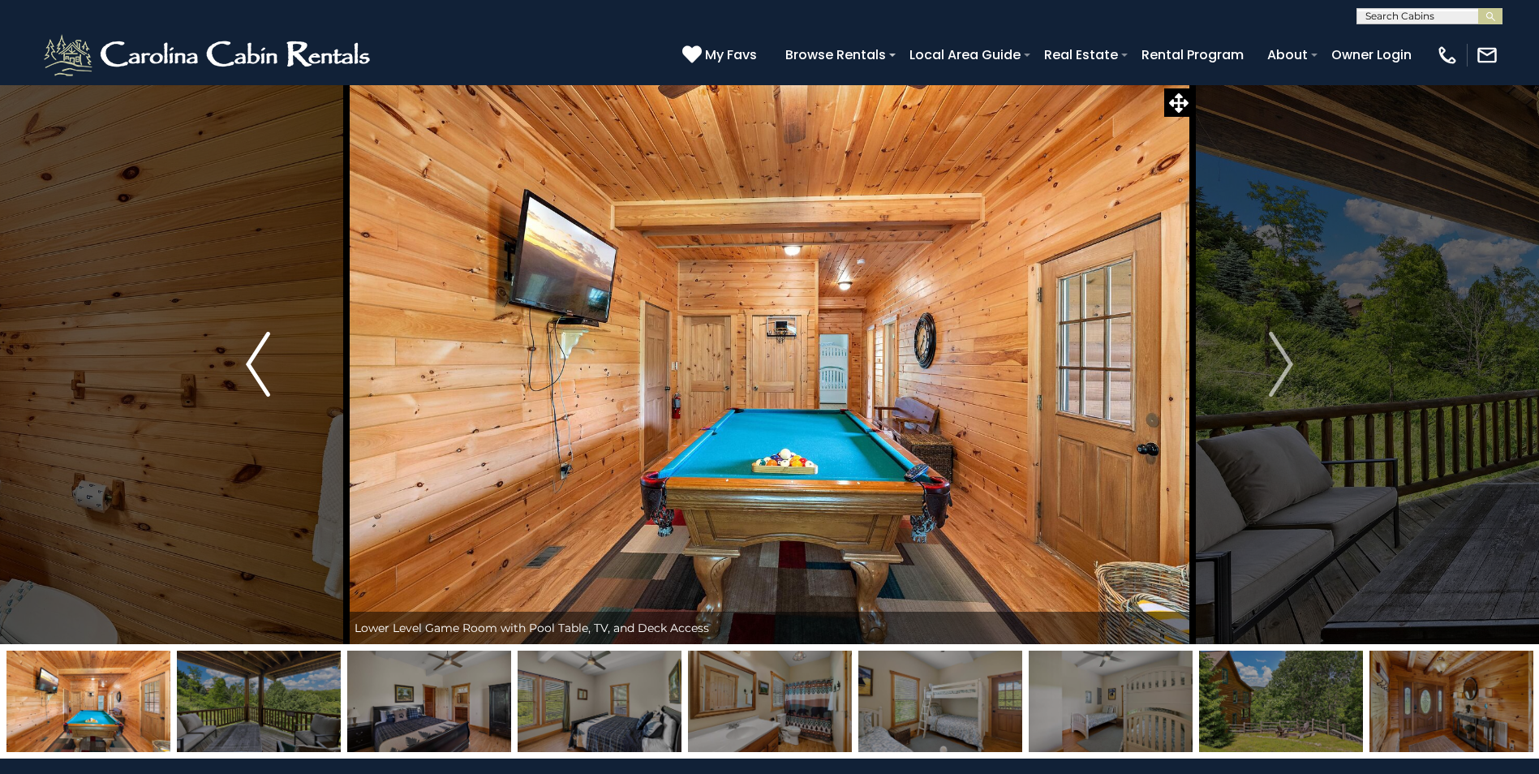
click at [253, 368] on img "Previous" at bounding box center [258, 364] width 24 height 65
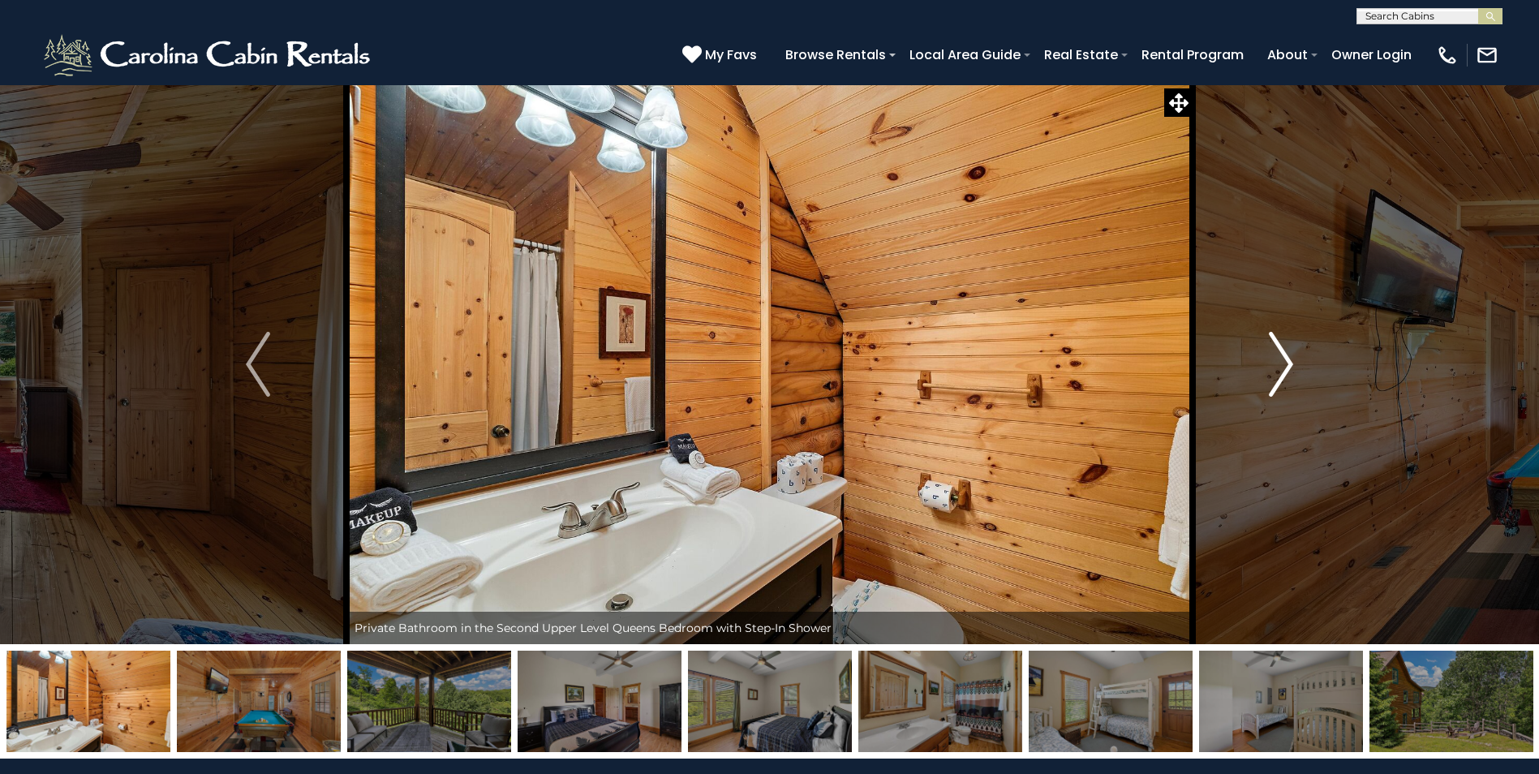
click at [1277, 366] on img "Next" at bounding box center [1281, 364] width 24 height 65
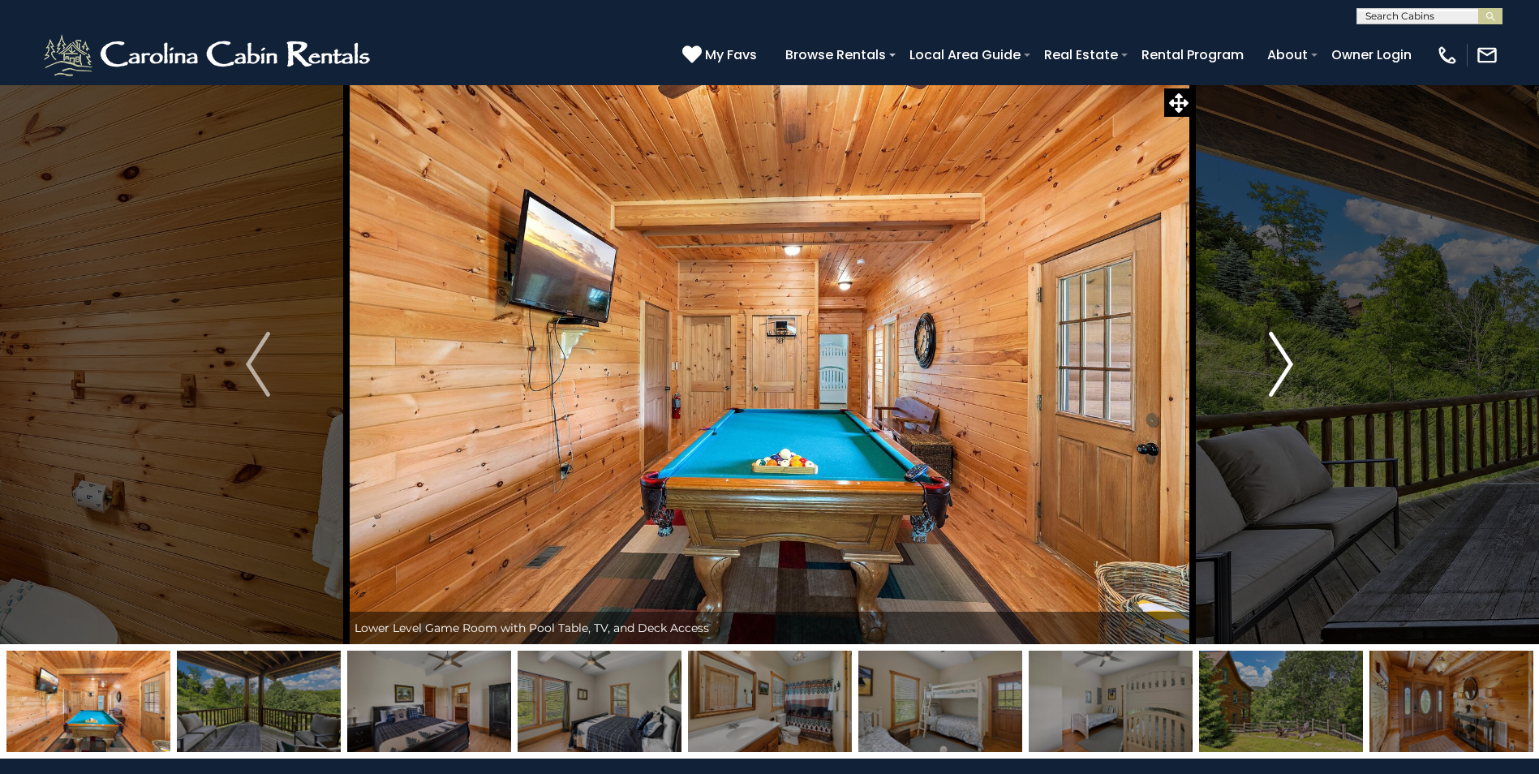
click at [1277, 366] on img "Next" at bounding box center [1281, 364] width 24 height 65
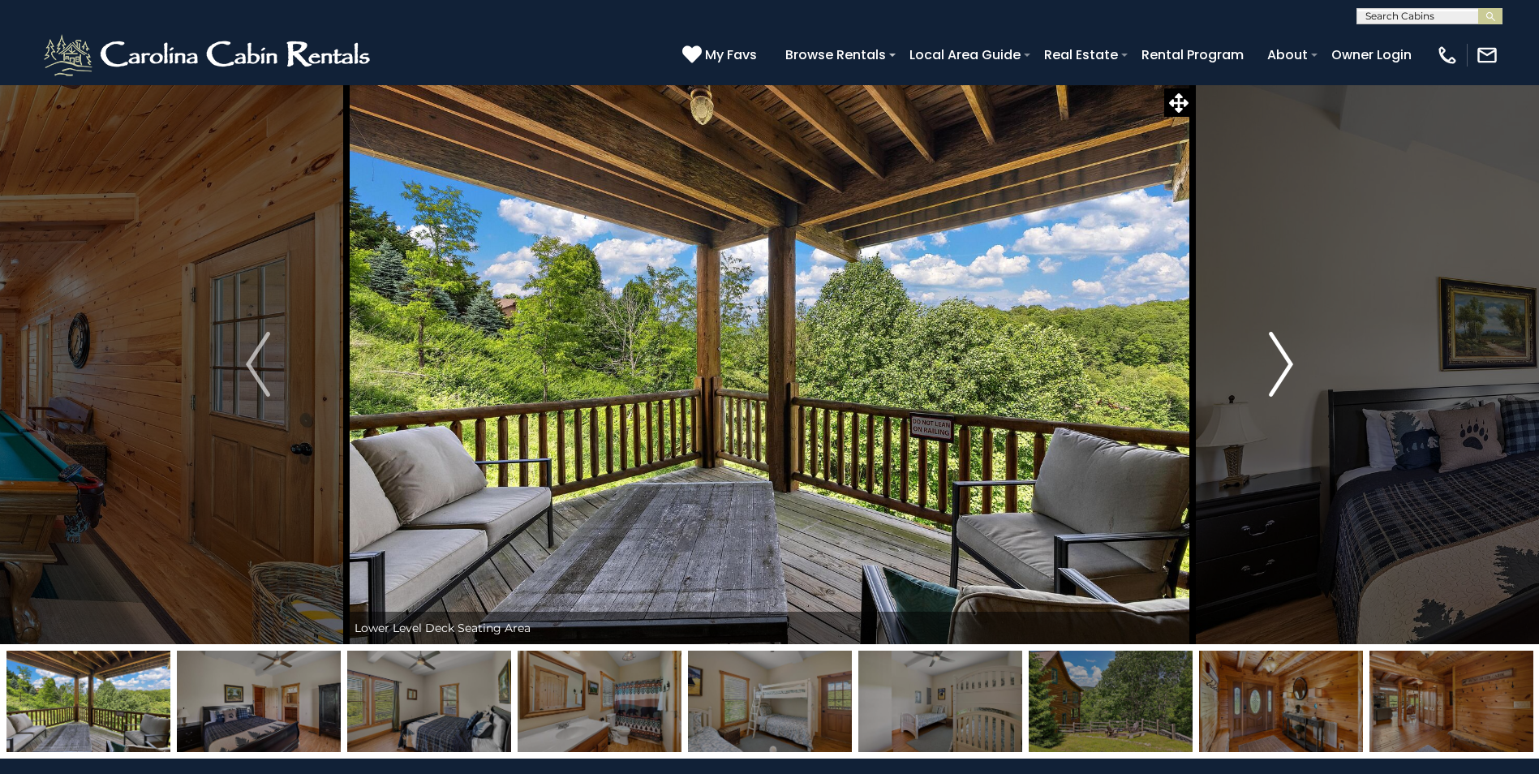
click at [1277, 366] on img "Next" at bounding box center [1281, 364] width 24 height 65
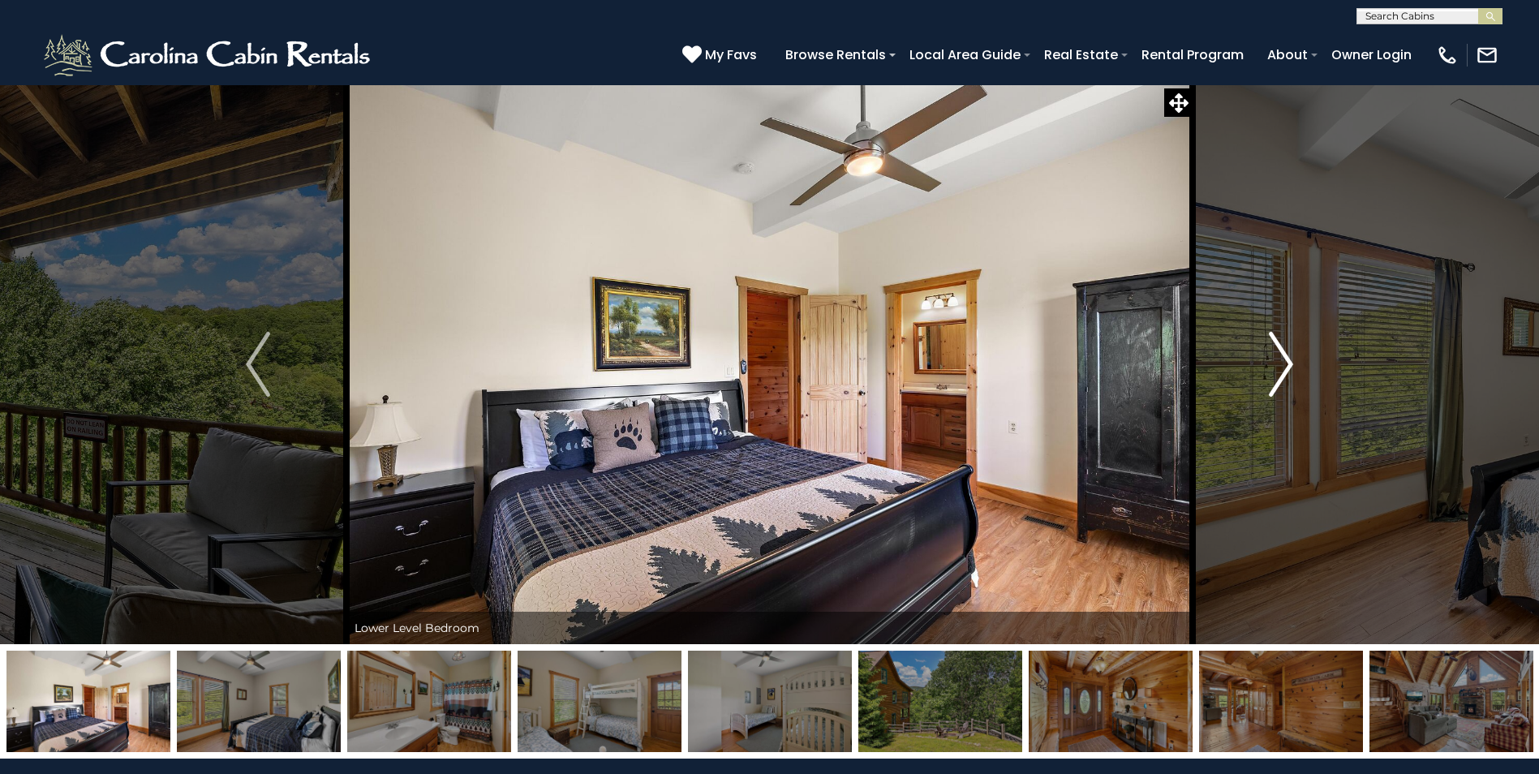
click at [1277, 366] on img "Next" at bounding box center [1281, 364] width 24 height 65
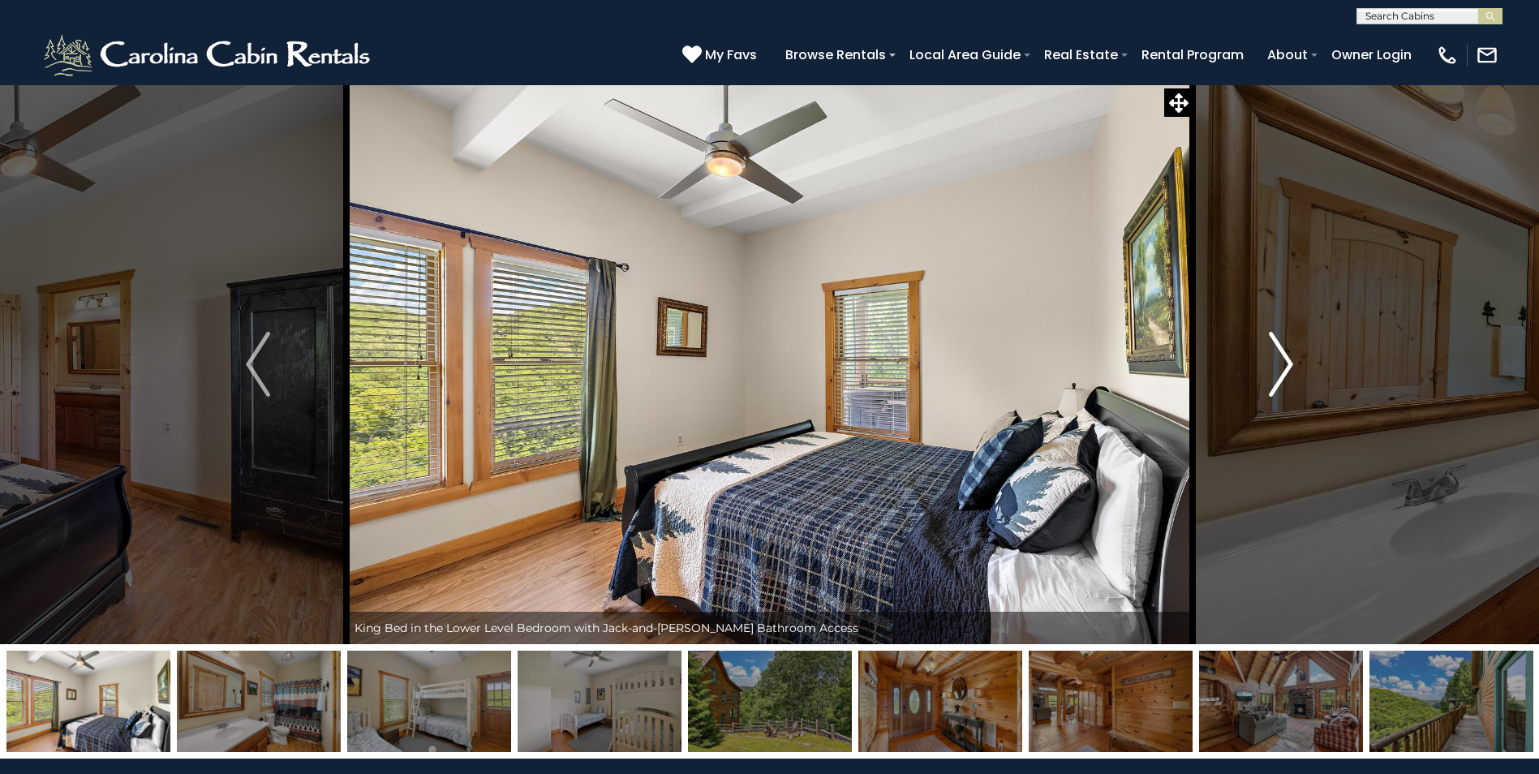
click at [1277, 366] on img "Next" at bounding box center [1281, 364] width 24 height 65
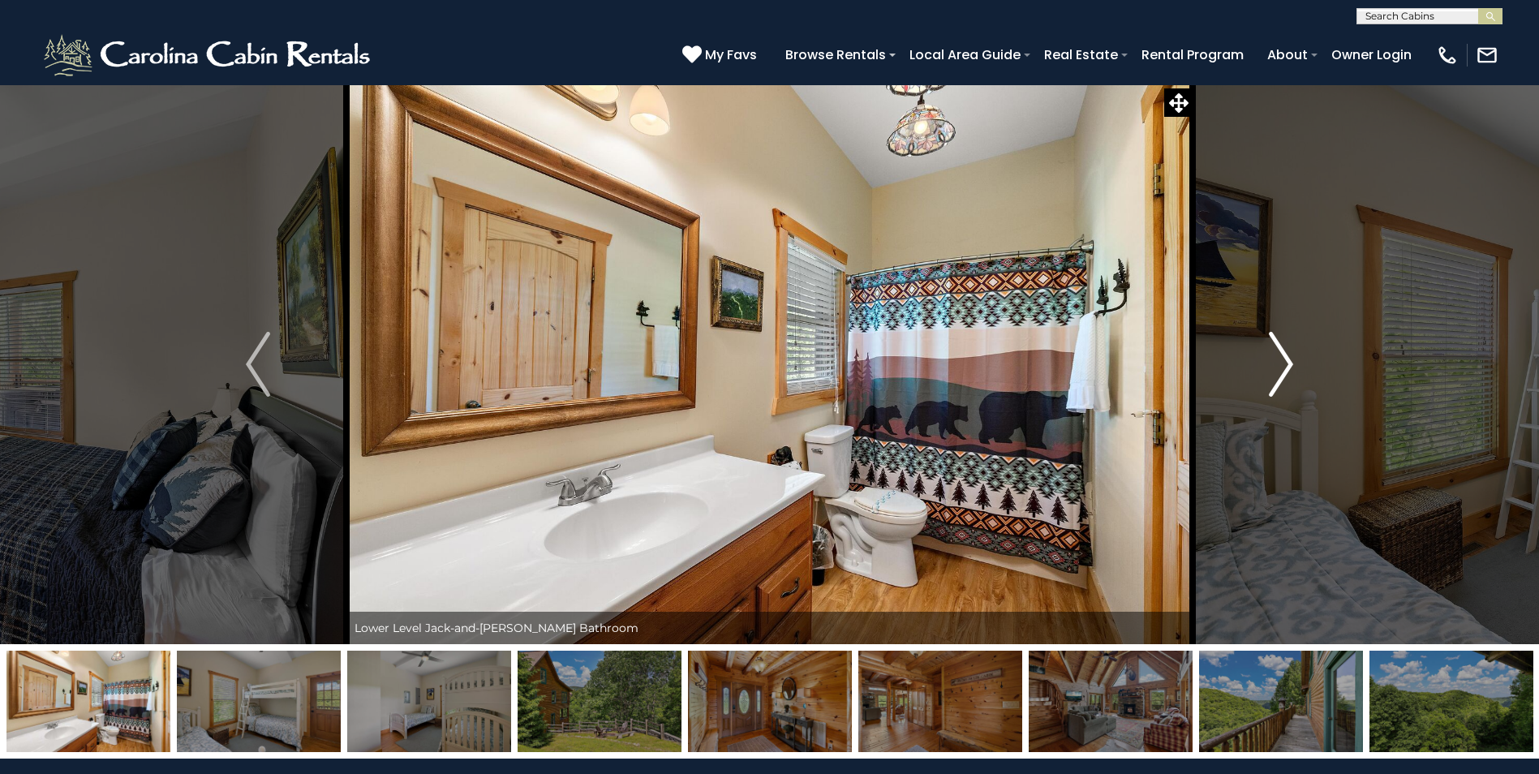
click at [1277, 366] on img "Next" at bounding box center [1281, 364] width 24 height 65
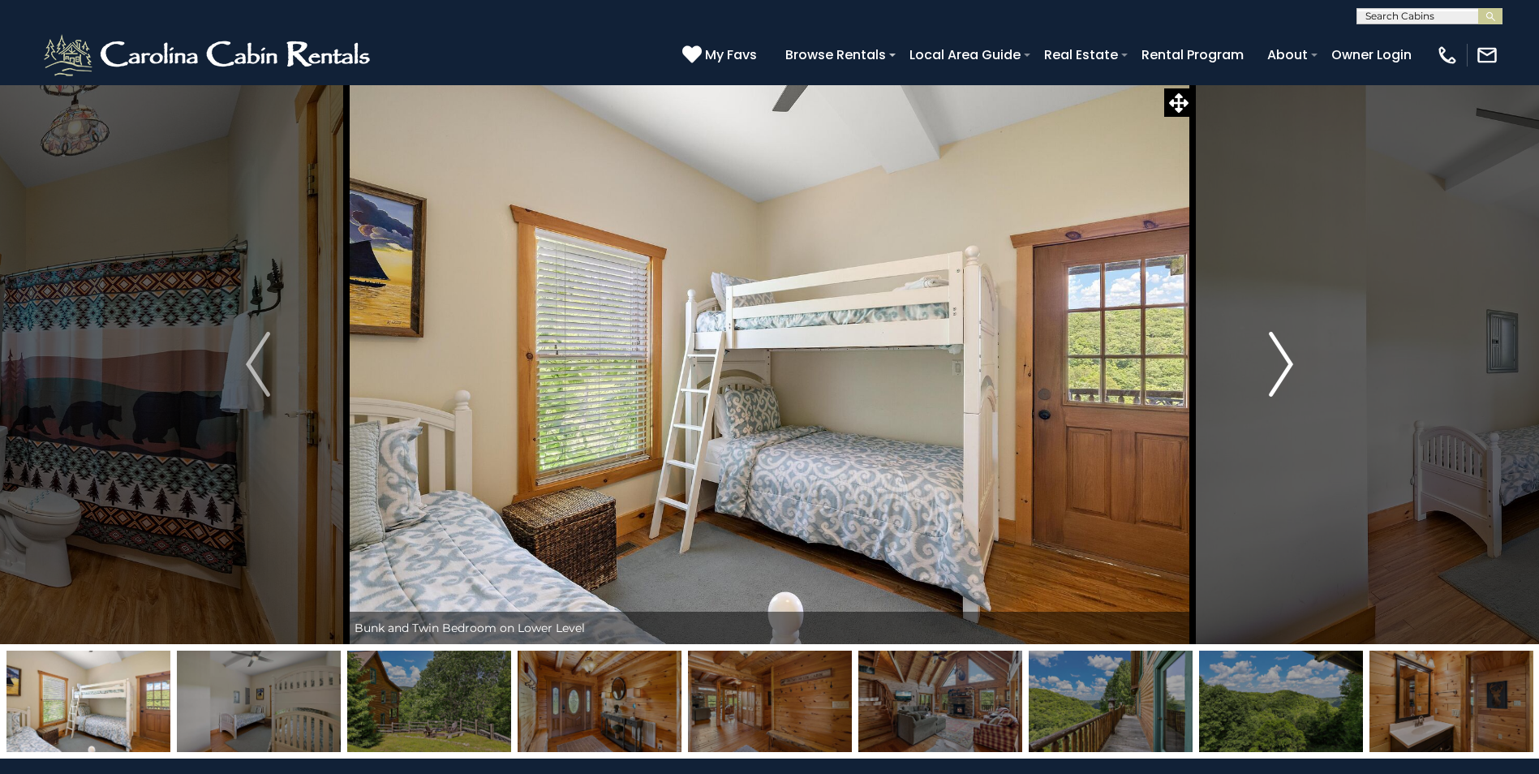
click at [1277, 366] on img "Next" at bounding box center [1281, 364] width 24 height 65
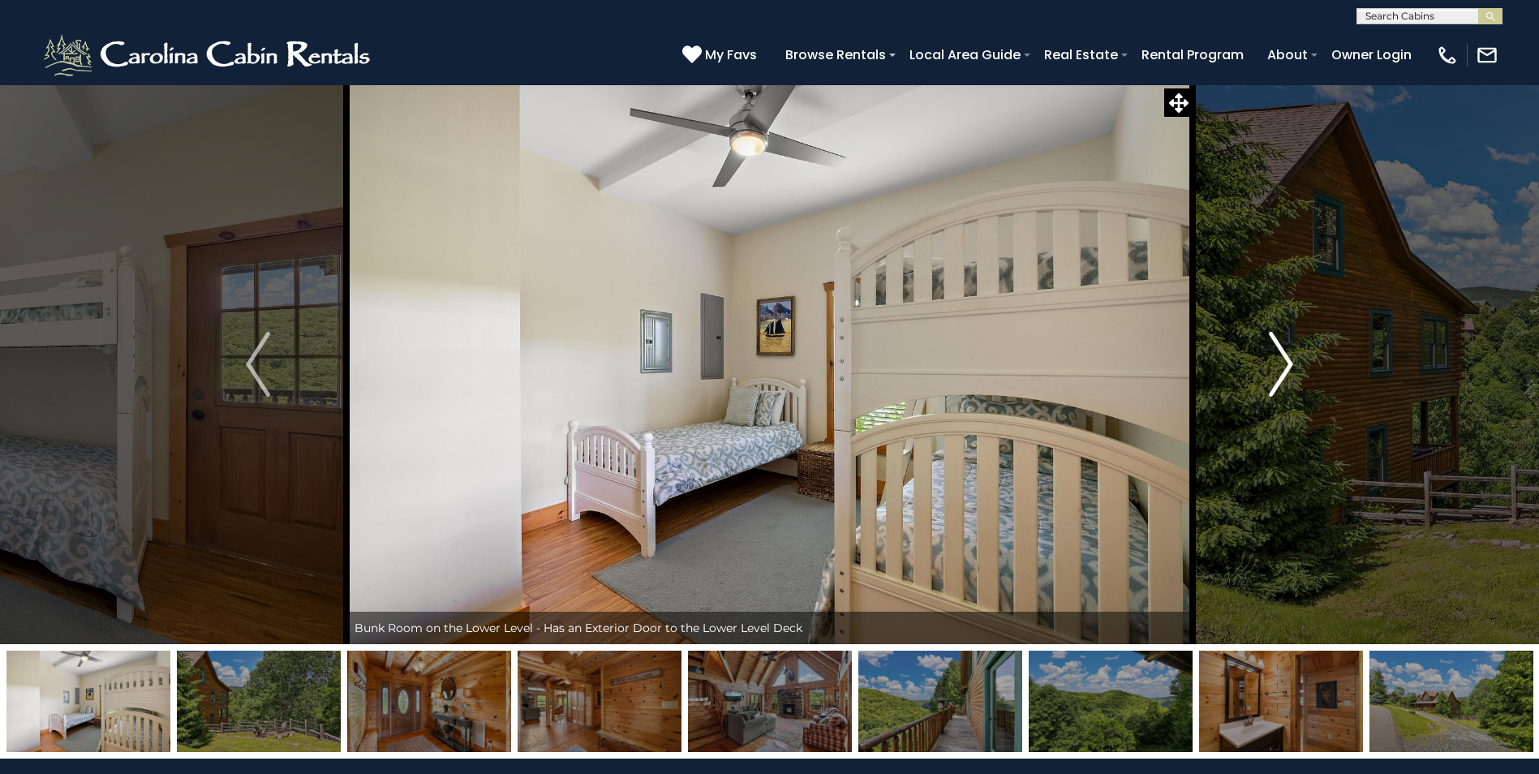
click at [1277, 366] on img "Next" at bounding box center [1281, 364] width 24 height 65
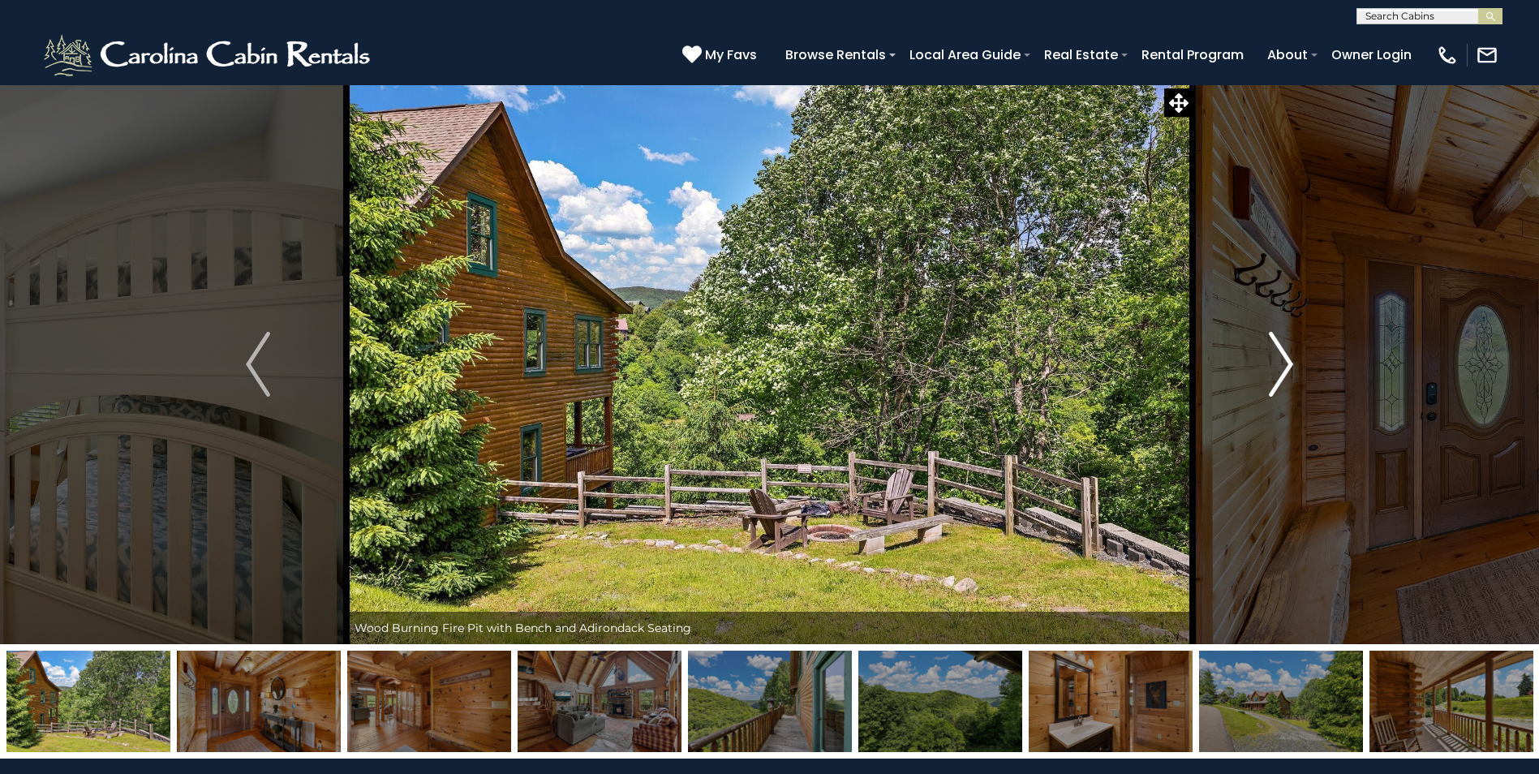
click at [1277, 366] on img "Next" at bounding box center [1281, 364] width 24 height 65
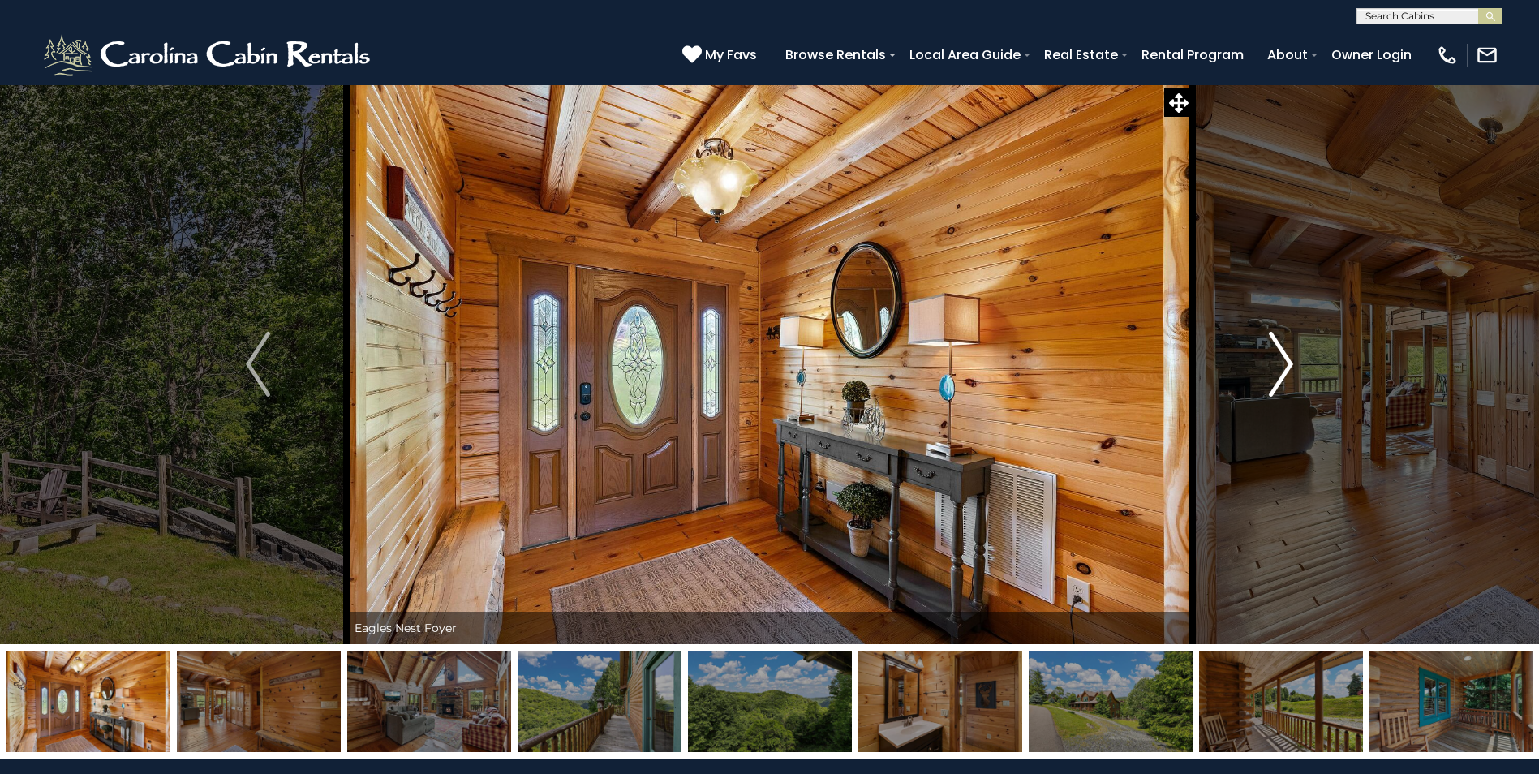
click at [1277, 366] on img "Next" at bounding box center [1281, 364] width 24 height 65
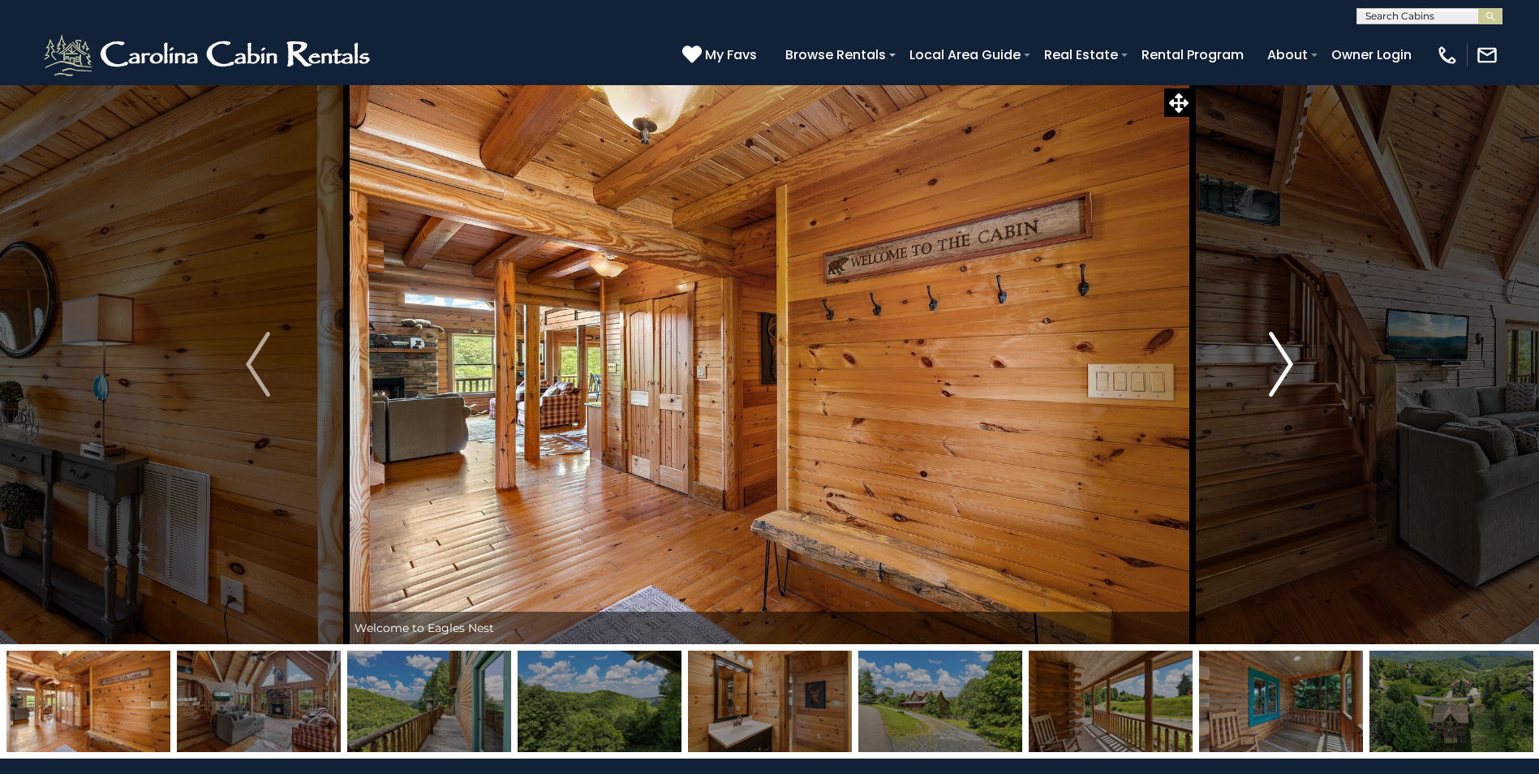
click at [1277, 366] on img "Next" at bounding box center [1281, 364] width 24 height 65
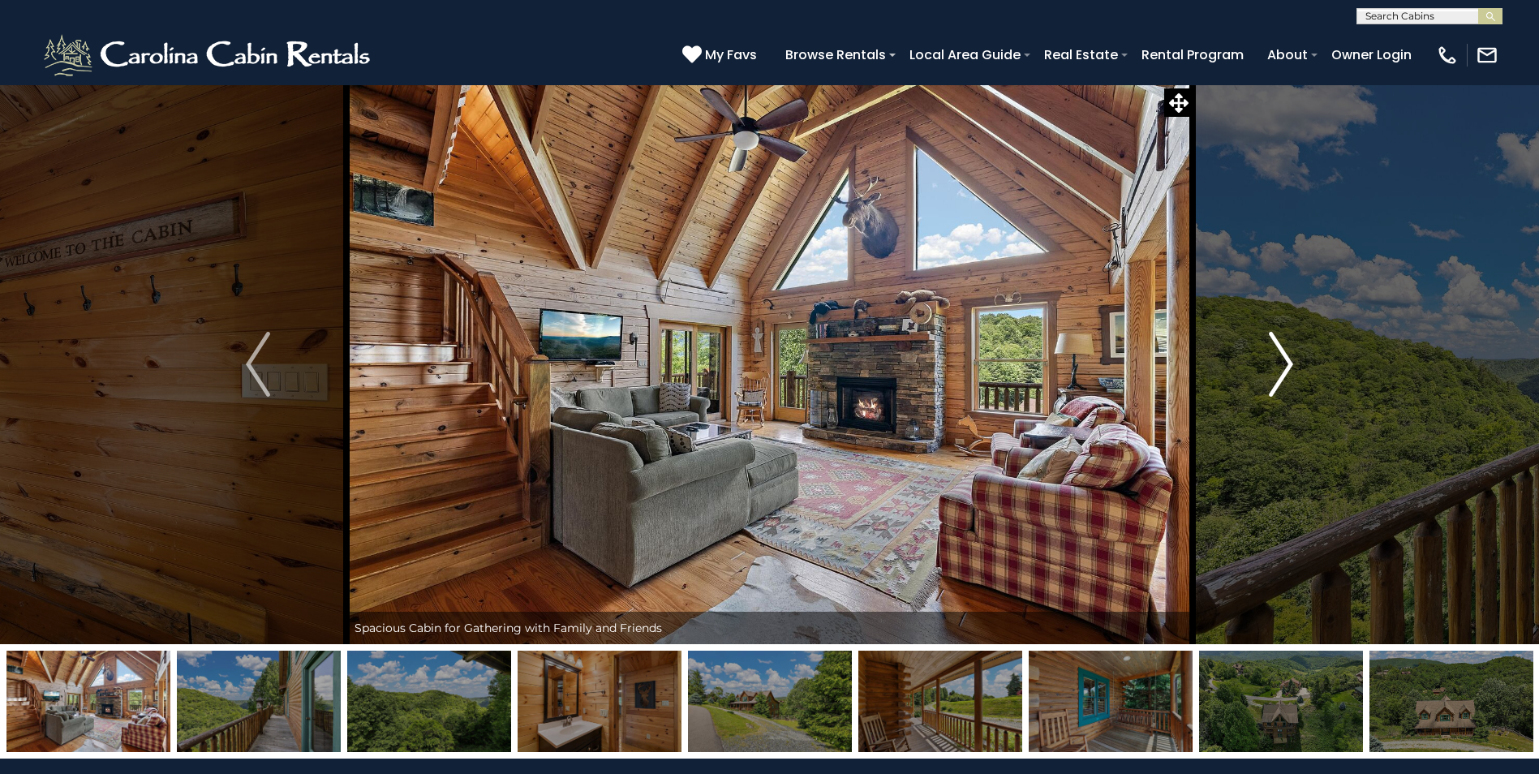
click at [1277, 366] on img "Next" at bounding box center [1281, 364] width 24 height 65
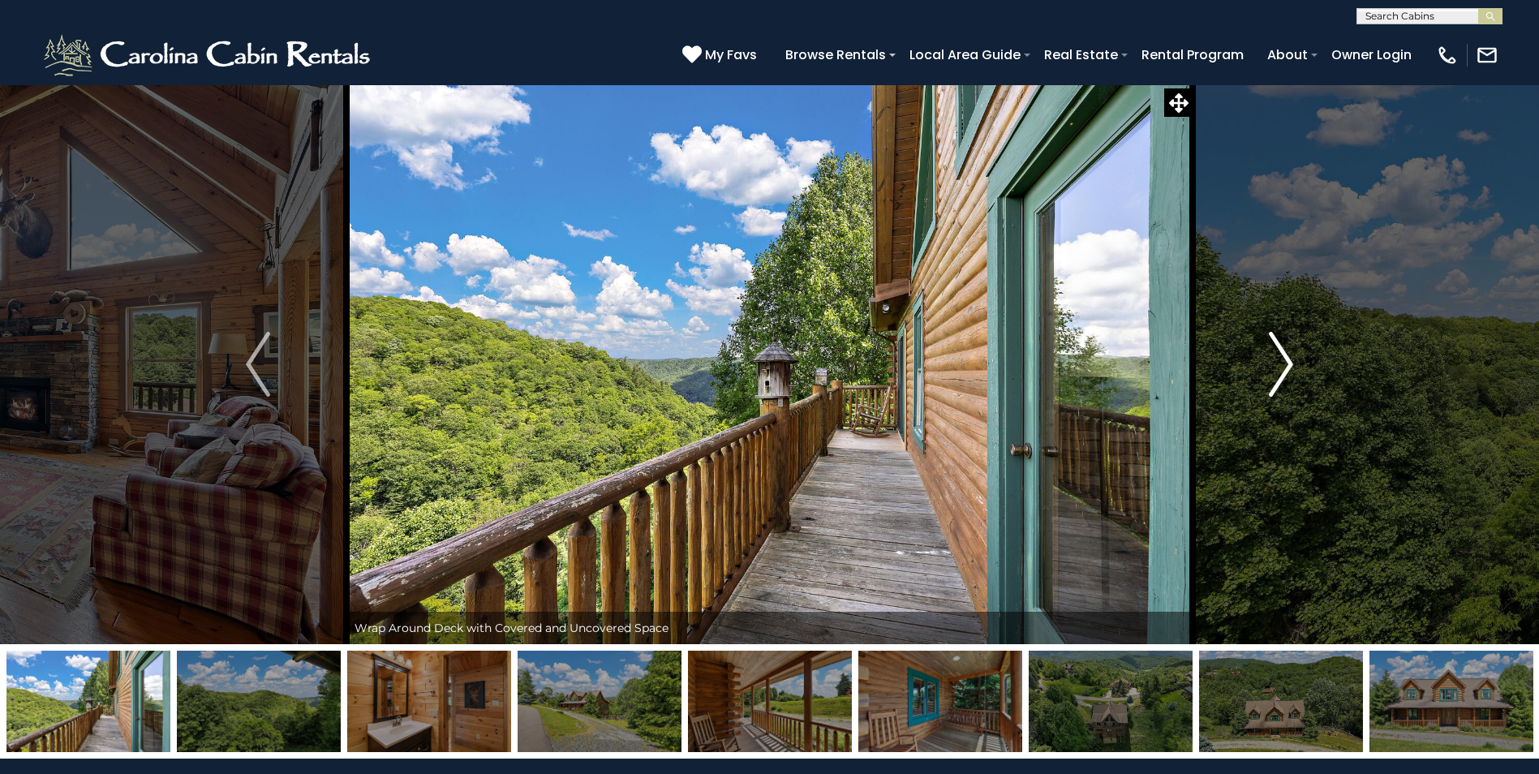
click at [1277, 366] on img "Next" at bounding box center [1281, 364] width 24 height 65
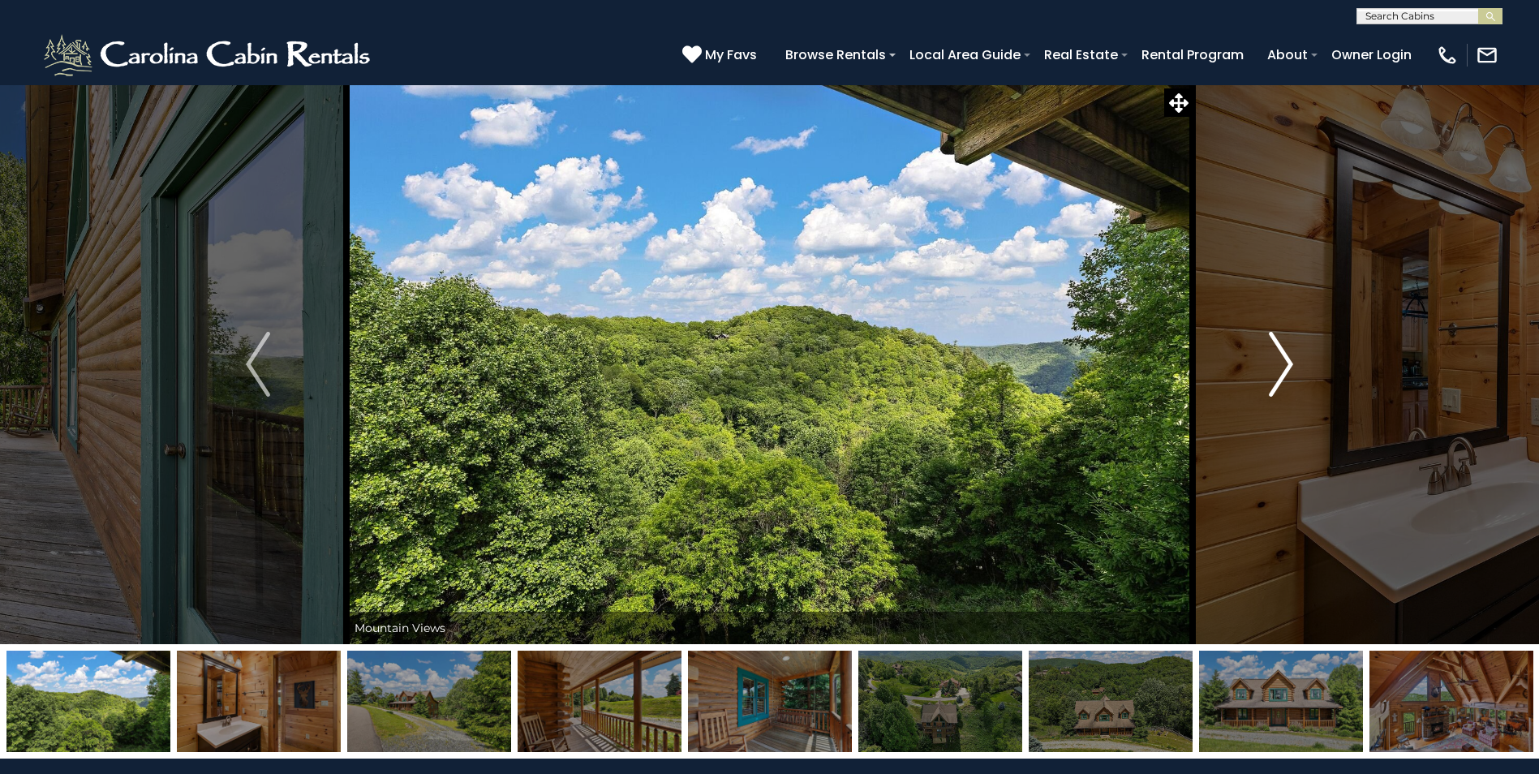
click at [1277, 366] on img "Next" at bounding box center [1281, 364] width 24 height 65
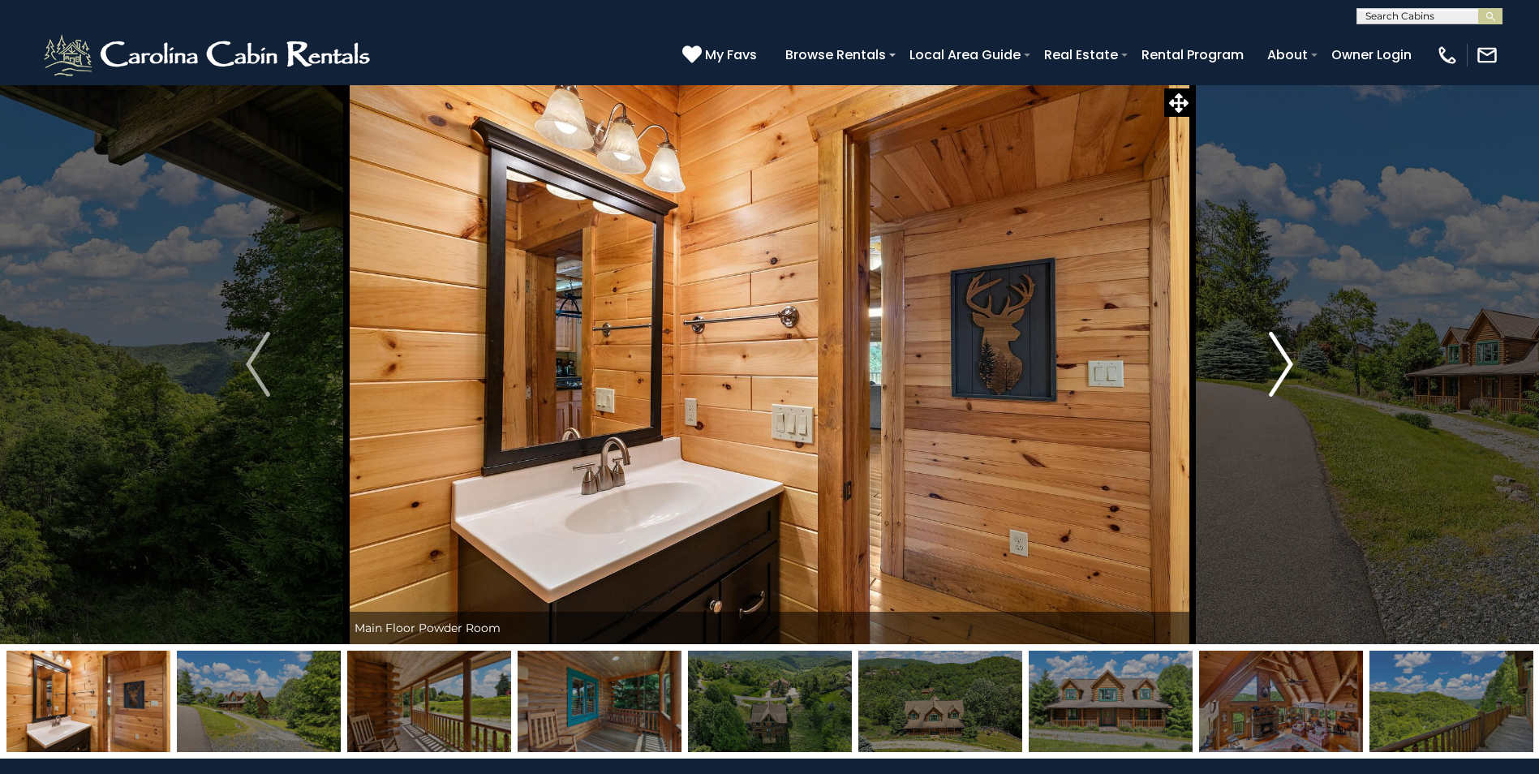
click at [1276, 366] on img "Next" at bounding box center [1281, 364] width 24 height 65
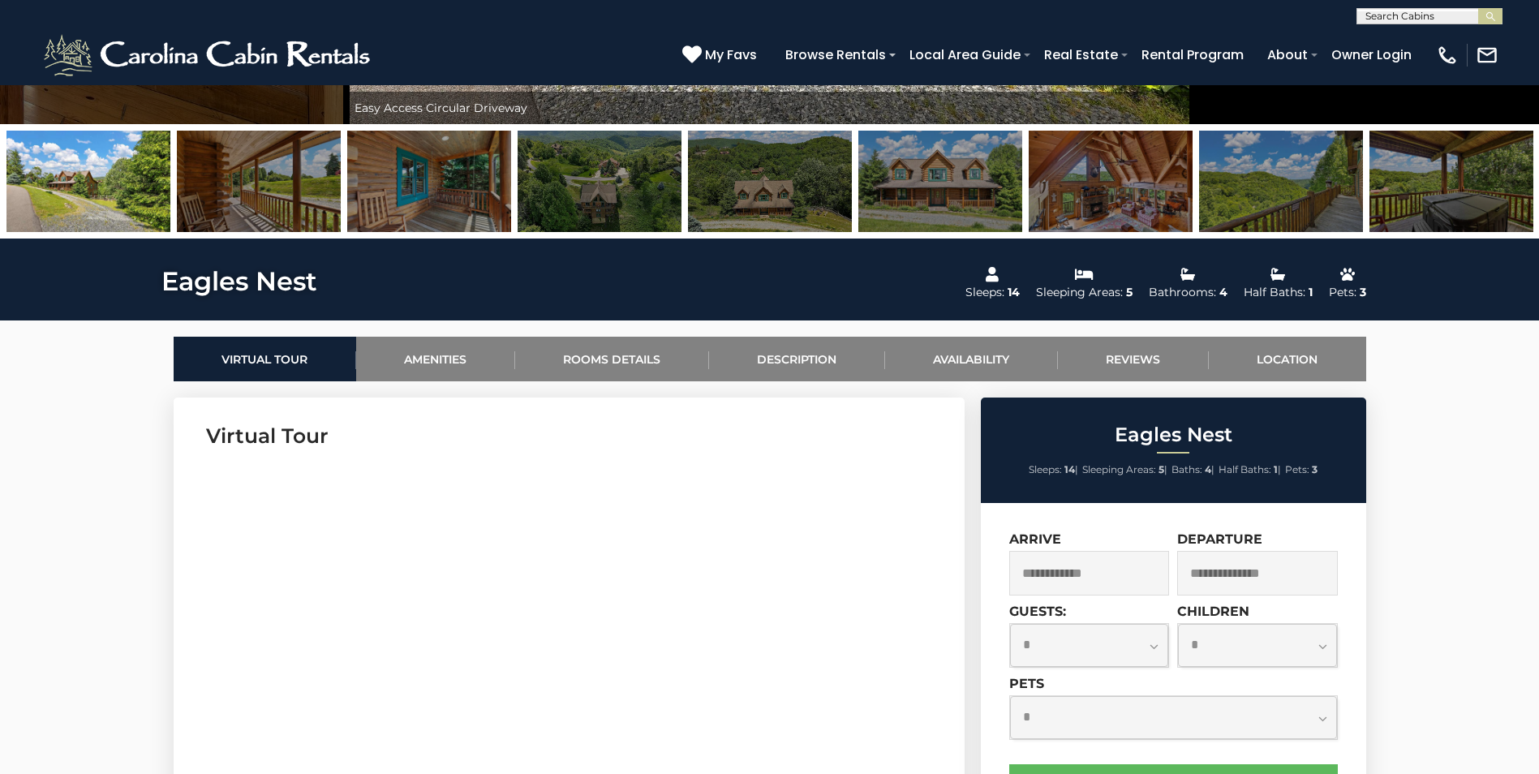
scroll to position [568, 0]
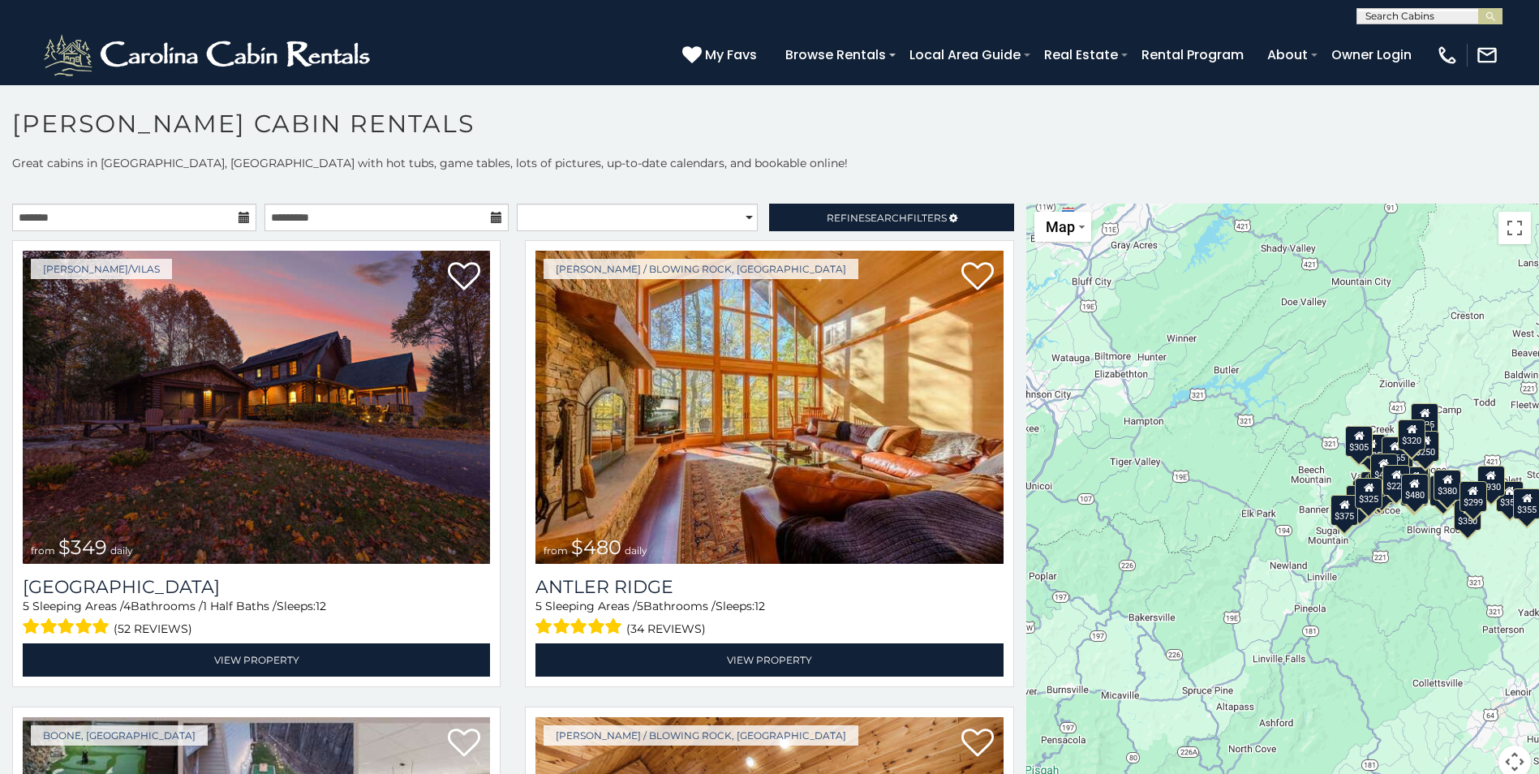
click at [1164, 496] on div "$349 $480 $525 $315 $355 $675 $635 $930 $400 $451 $330 $400 $485 $460 $395 $695…" at bounding box center [1282, 501] width 513 height 594
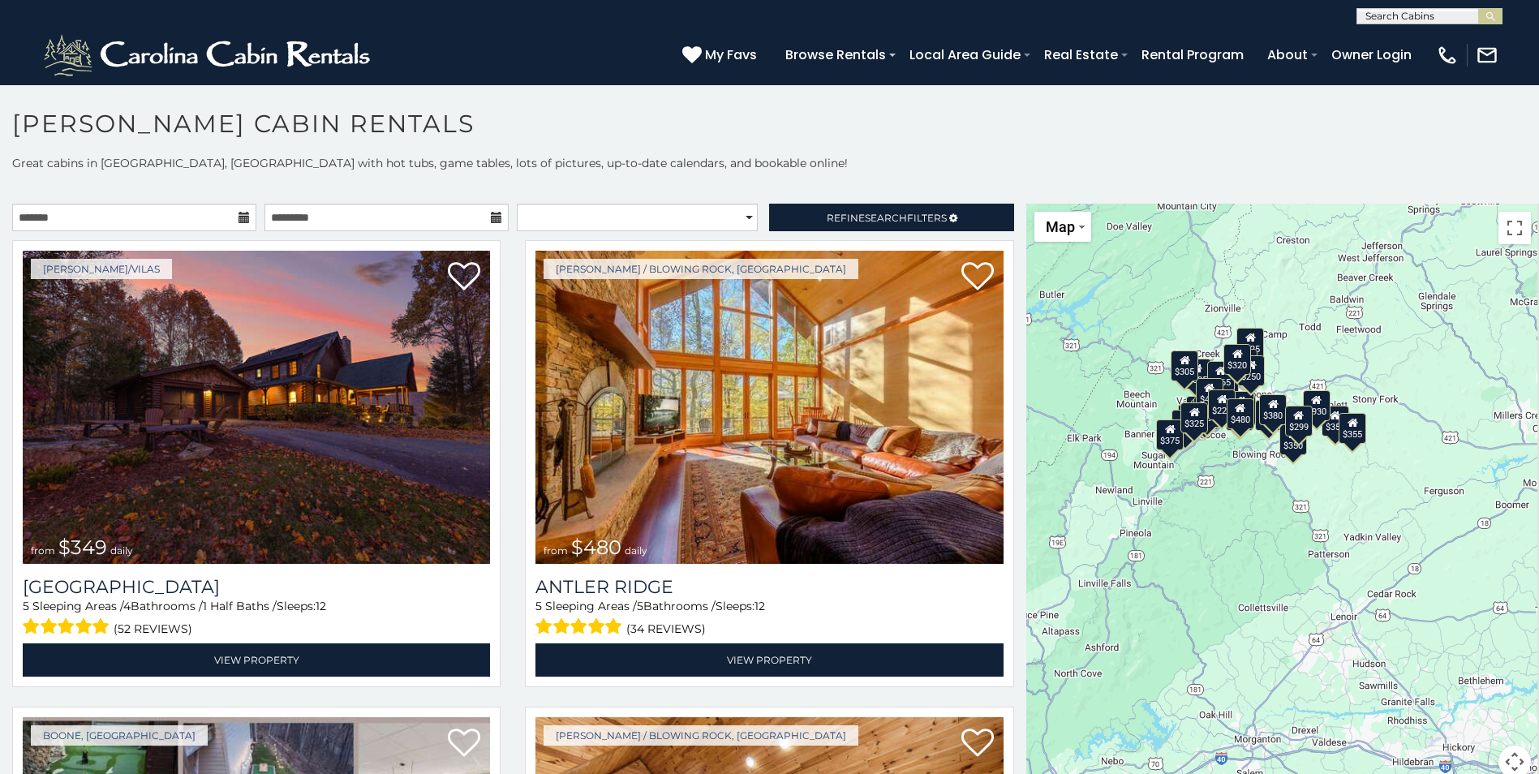
drag, startPoint x: 1271, startPoint y: 515, endPoint x: 1097, endPoint y: 441, distance: 189.4
click at [1097, 441] on div "$349 $480 $525 $315 $355 $675 $635 $930 $400 $451 $330 $400 $485 $460 $395 $695…" at bounding box center [1282, 501] width 513 height 594
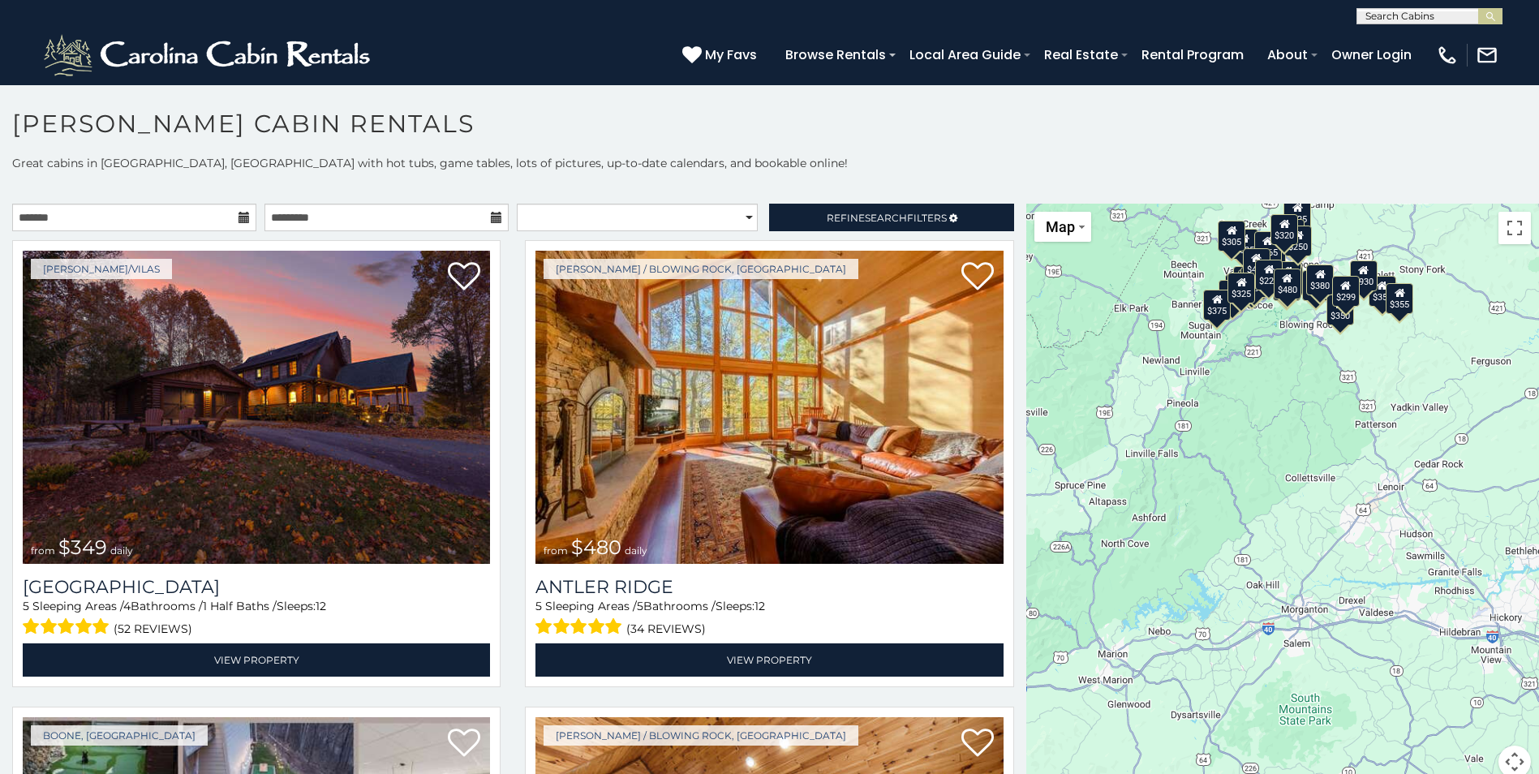
drag, startPoint x: 1247, startPoint y: 572, endPoint x: 1294, endPoint y: 437, distance: 142.6
click at [1294, 437] on div "$349 $480 $525 $315 $355 $675 $635 $930 $400 $451 $330 $400 $485 $460 $395 $695…" at bounding box center [1282, 501] width 513 height 594
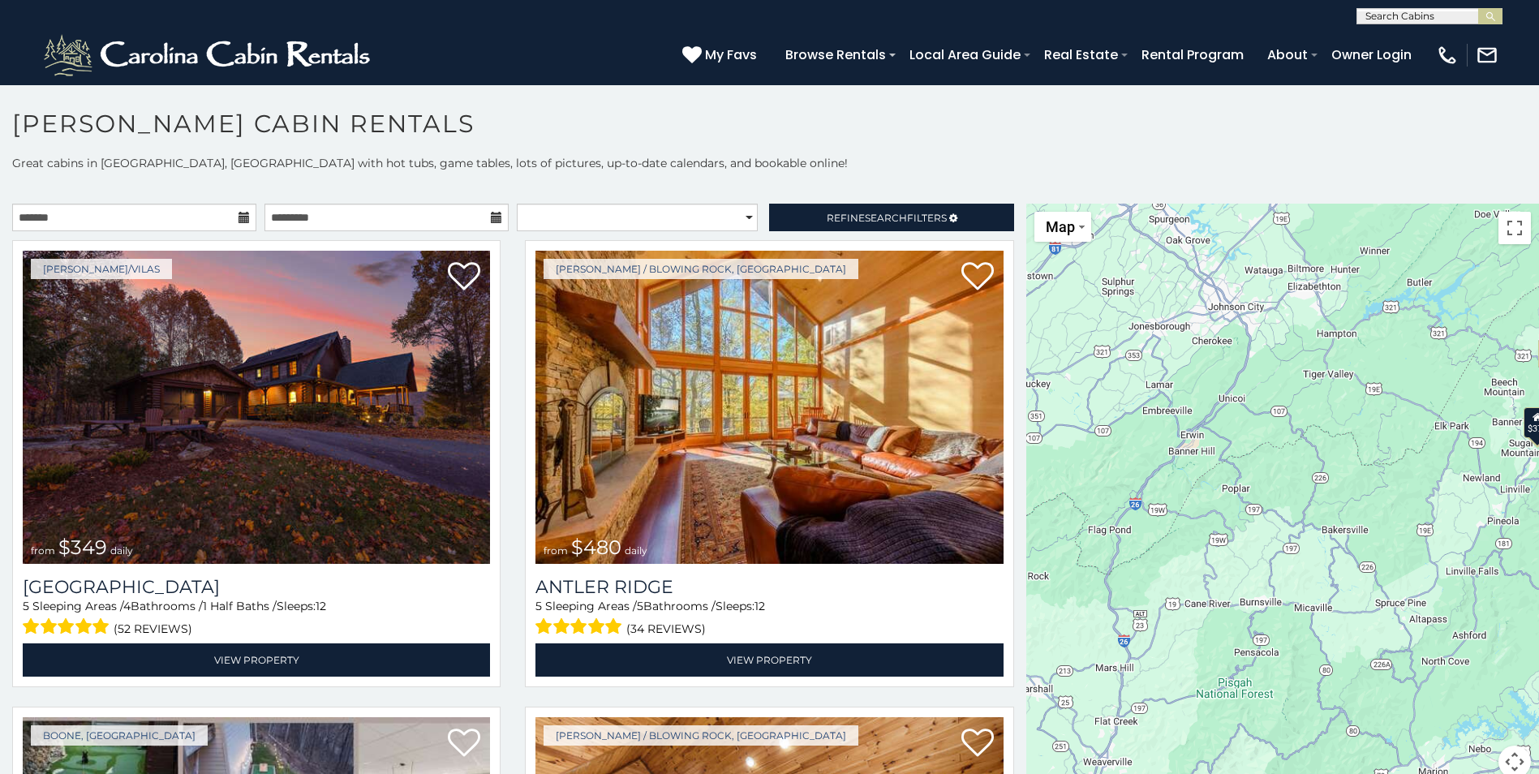
drag, startPoint x: 1226, startPoint y: 649, endPoint x: 1465, endPoint y: 629, distance: 239.2
click at [1538, 748] on html "**********" at bounding box center [769, 391] width 1539 height 783
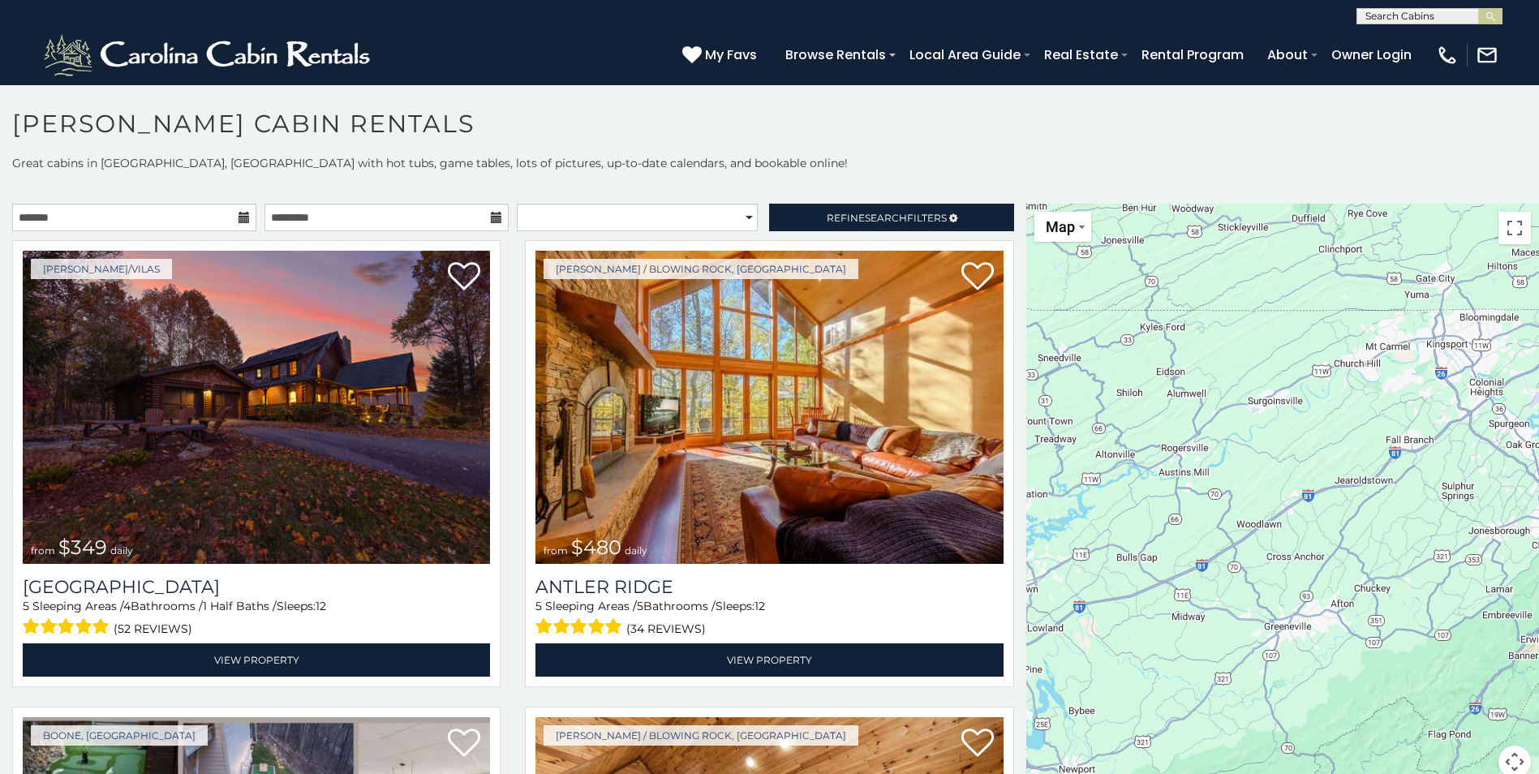
drag, startPoint x: 1194, startPoint y: 341, endPoint x: 1529, endPoint y: 606, distance: 427.3
click at [1538, 617] on html "**********" at bounding box center [769, 391] width 1539 height 783
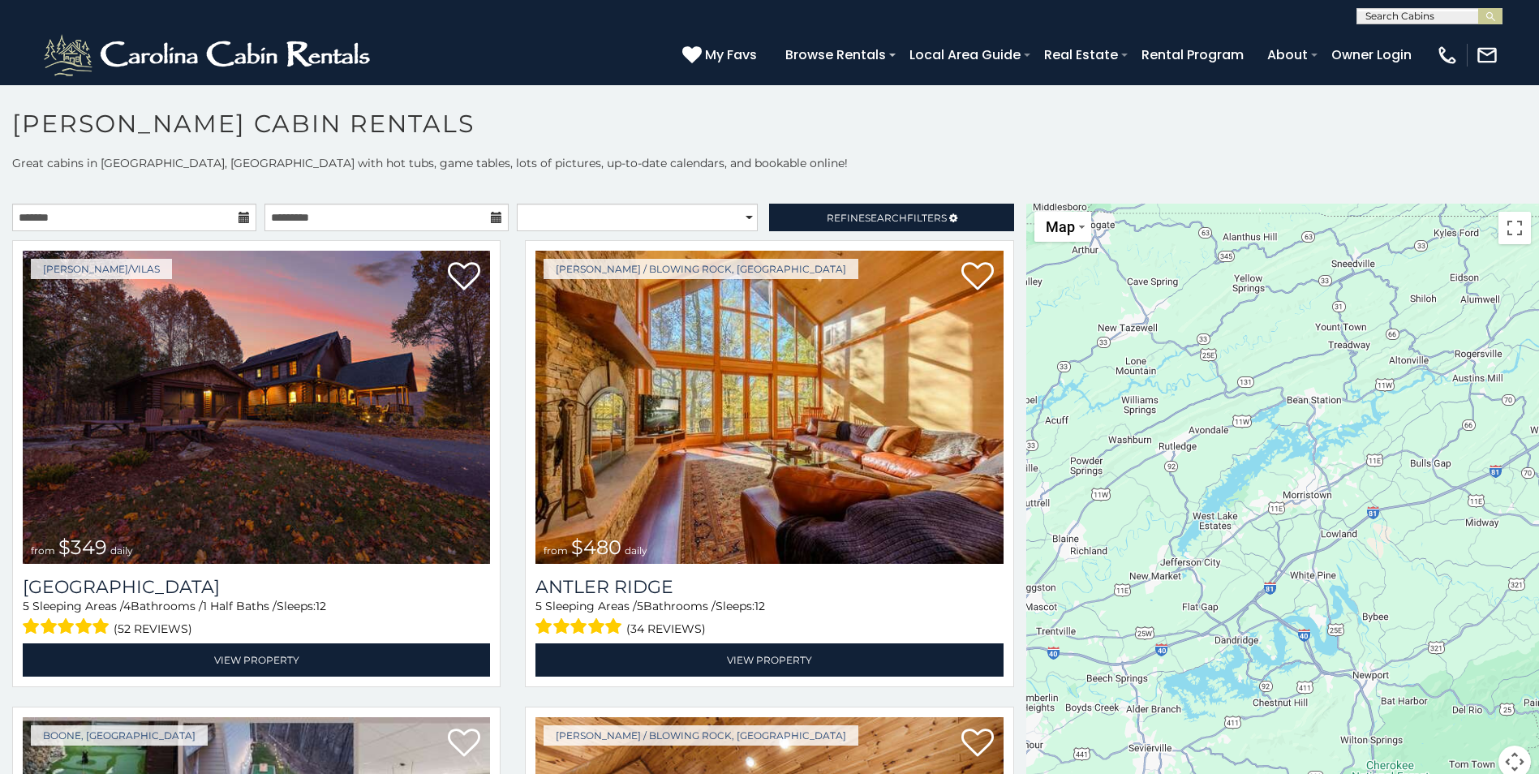
drag, startPoint x: 1140, startPoint y: 561, endPoint x: 1437, endPoint y: 456, distance: 315.0
click at [1435, 459] on div "$349 $480 $525 $315 $355 $675 $635 $930 $400 $451 $330 $400 $485 $460 $395 $695…" at bounding box center [1282, 501] width 513 height 594
